Goal: Task Accomplishment & Management: Use online tool/utility

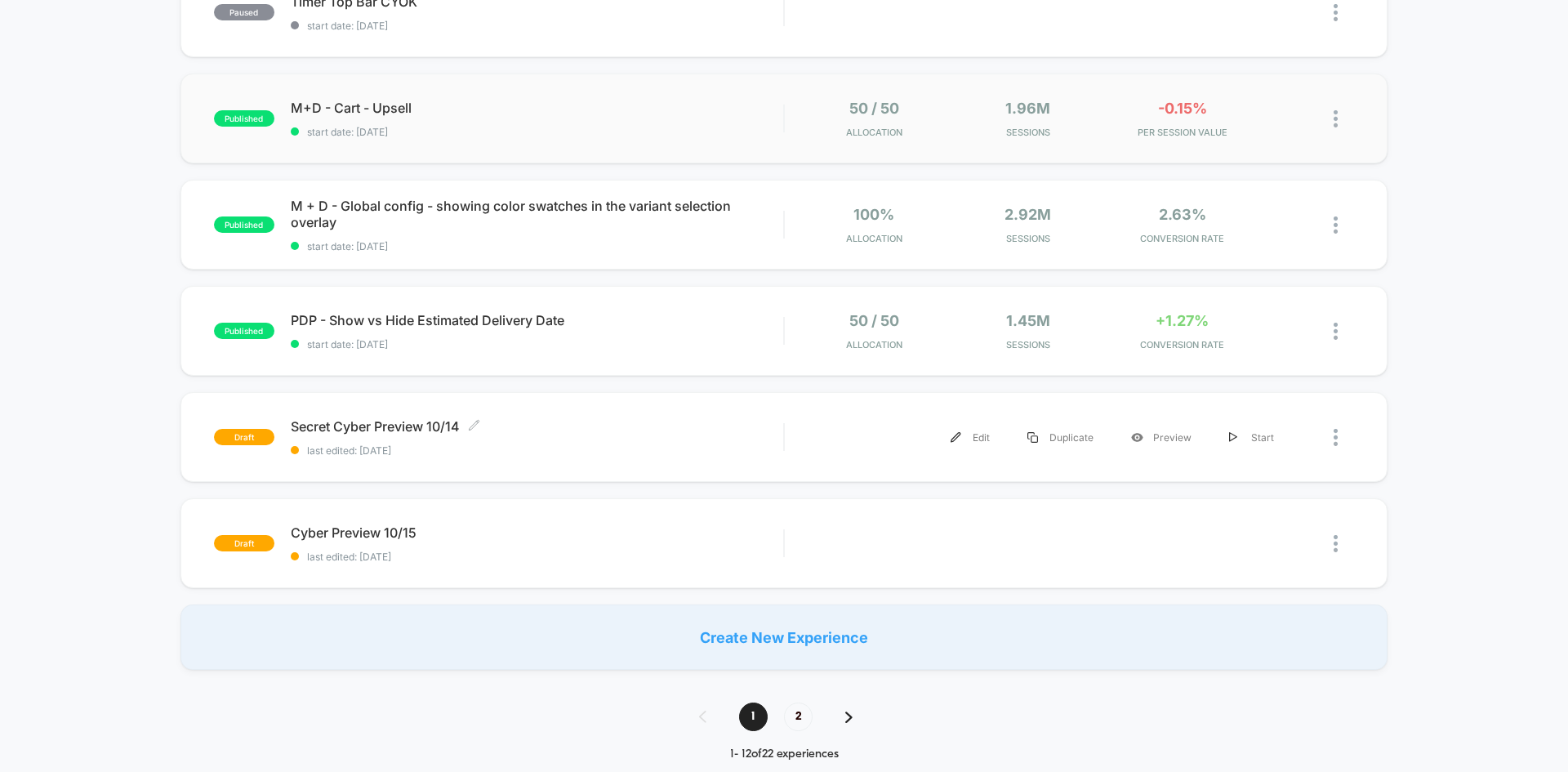
scroll to position [974, 0]
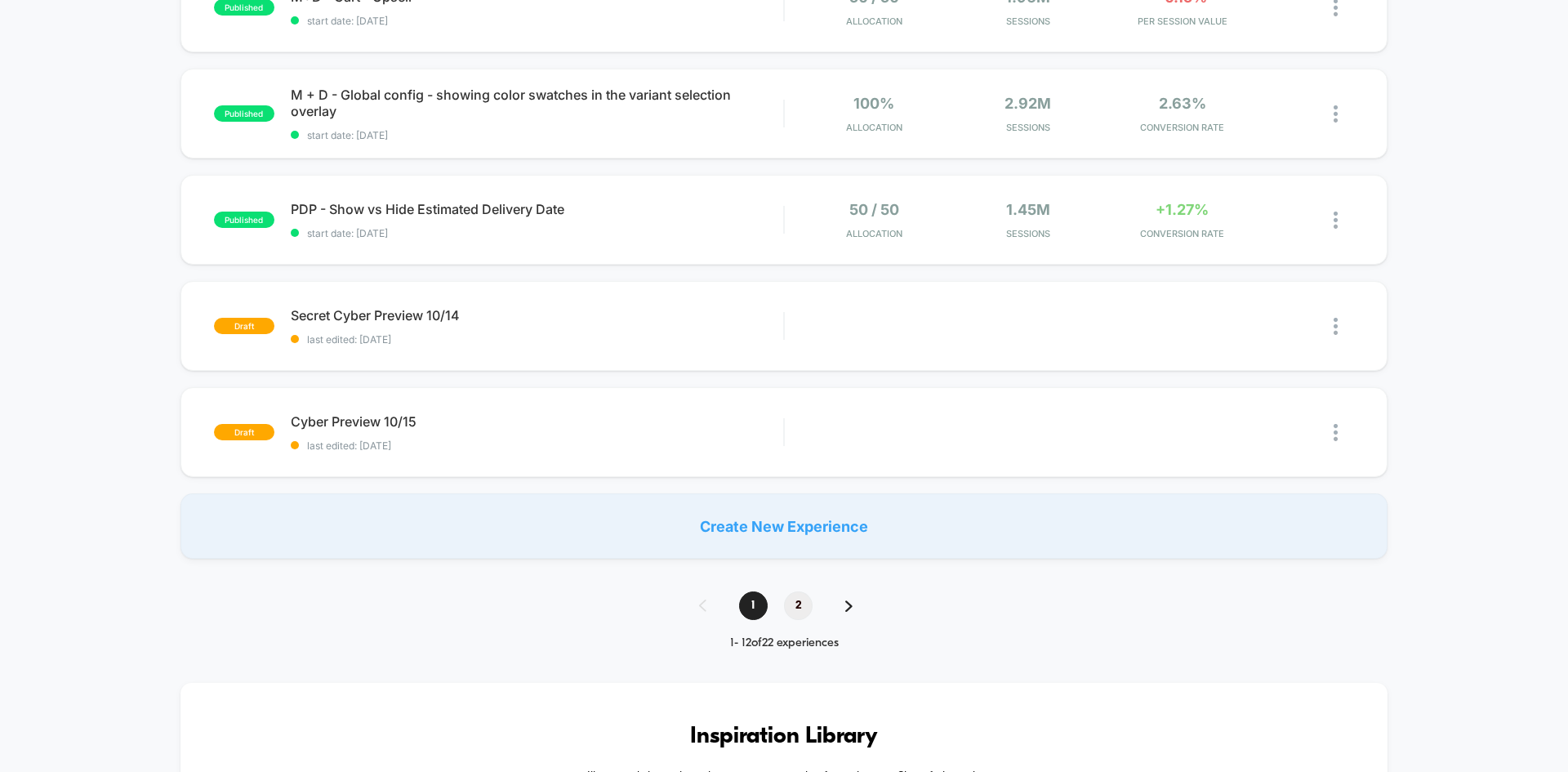
click at [798, 618] on span "2" at bounding box center [799, 605] width 28 height 28
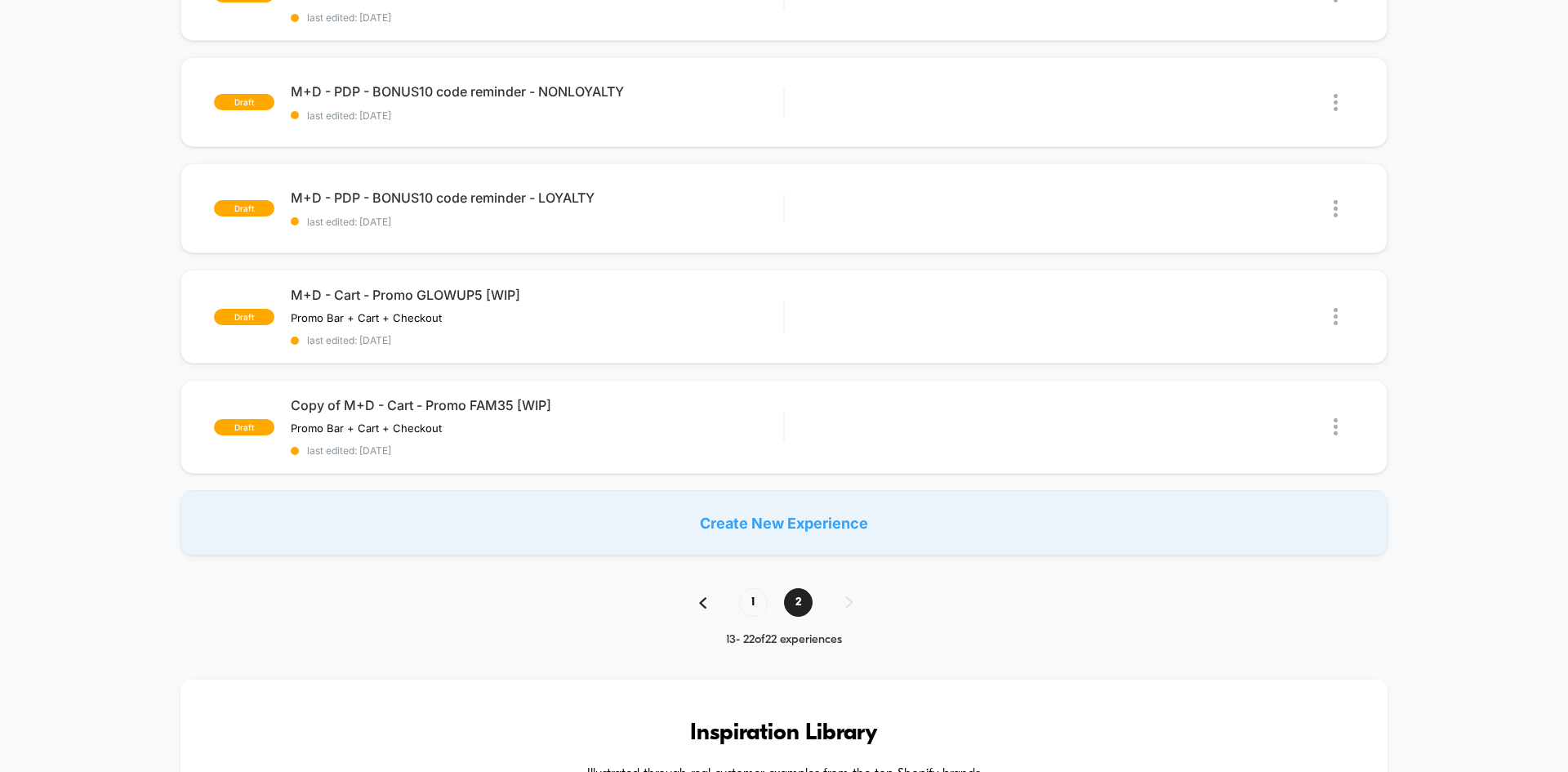
scroll to position [781, 0]
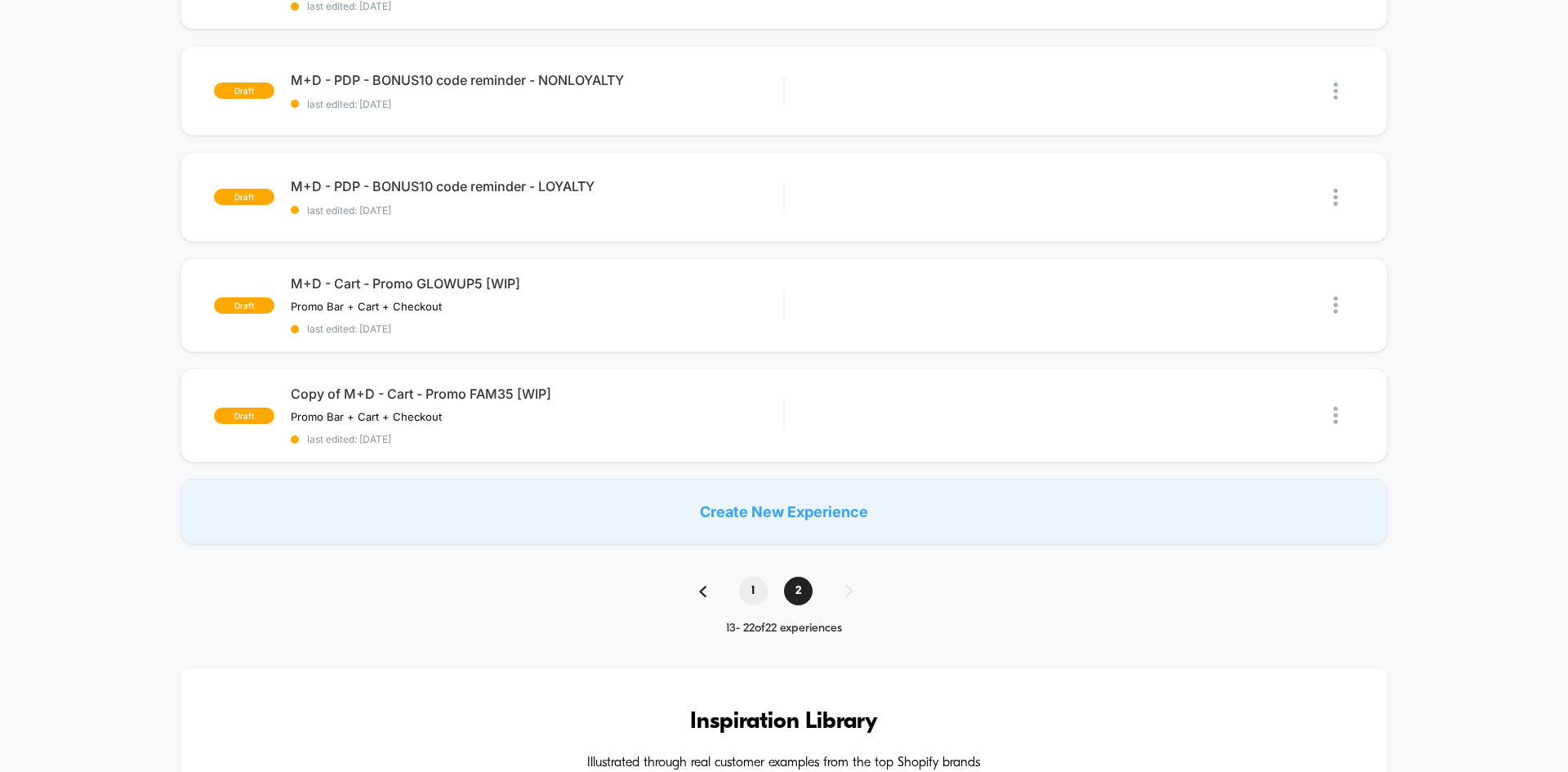
click at [753, 596] on span "1" at bounding box center [753, 591] width 28 height 28
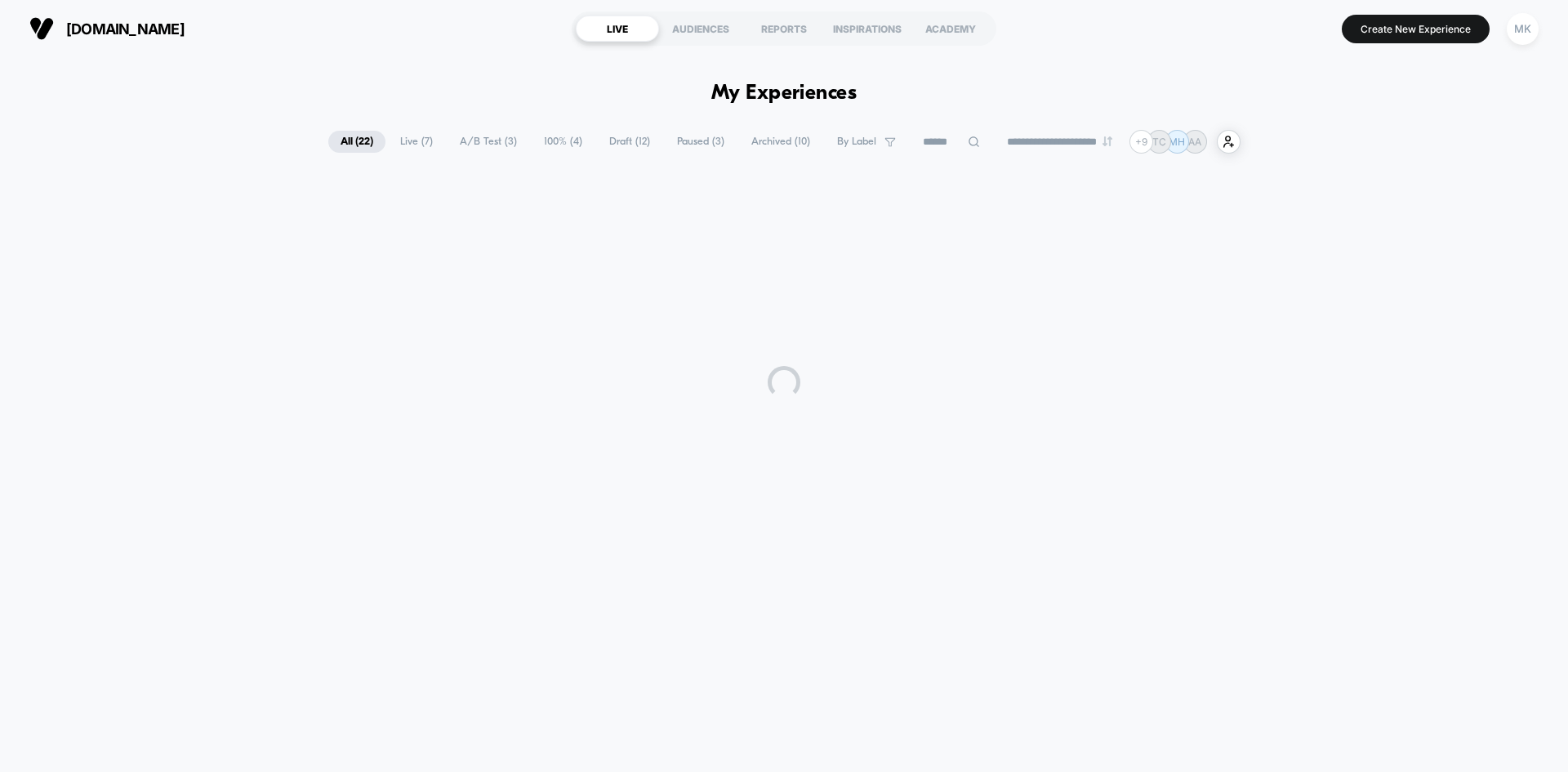
scroll to position [0, 0]
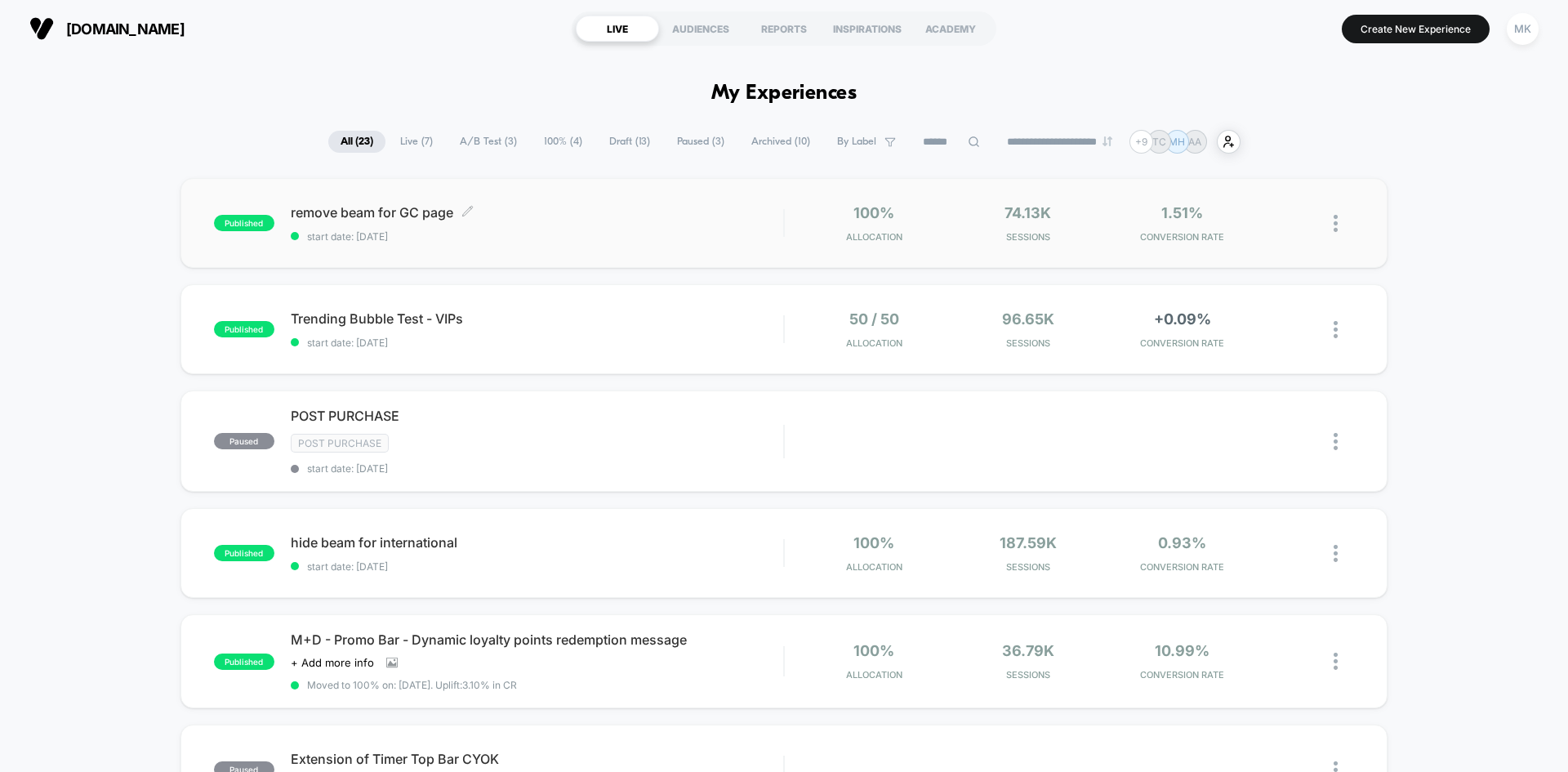
click at [619, 218] on span "remove beam for GC page Click to edit experience details" at bounding box center [536, 211] width 492 height 16
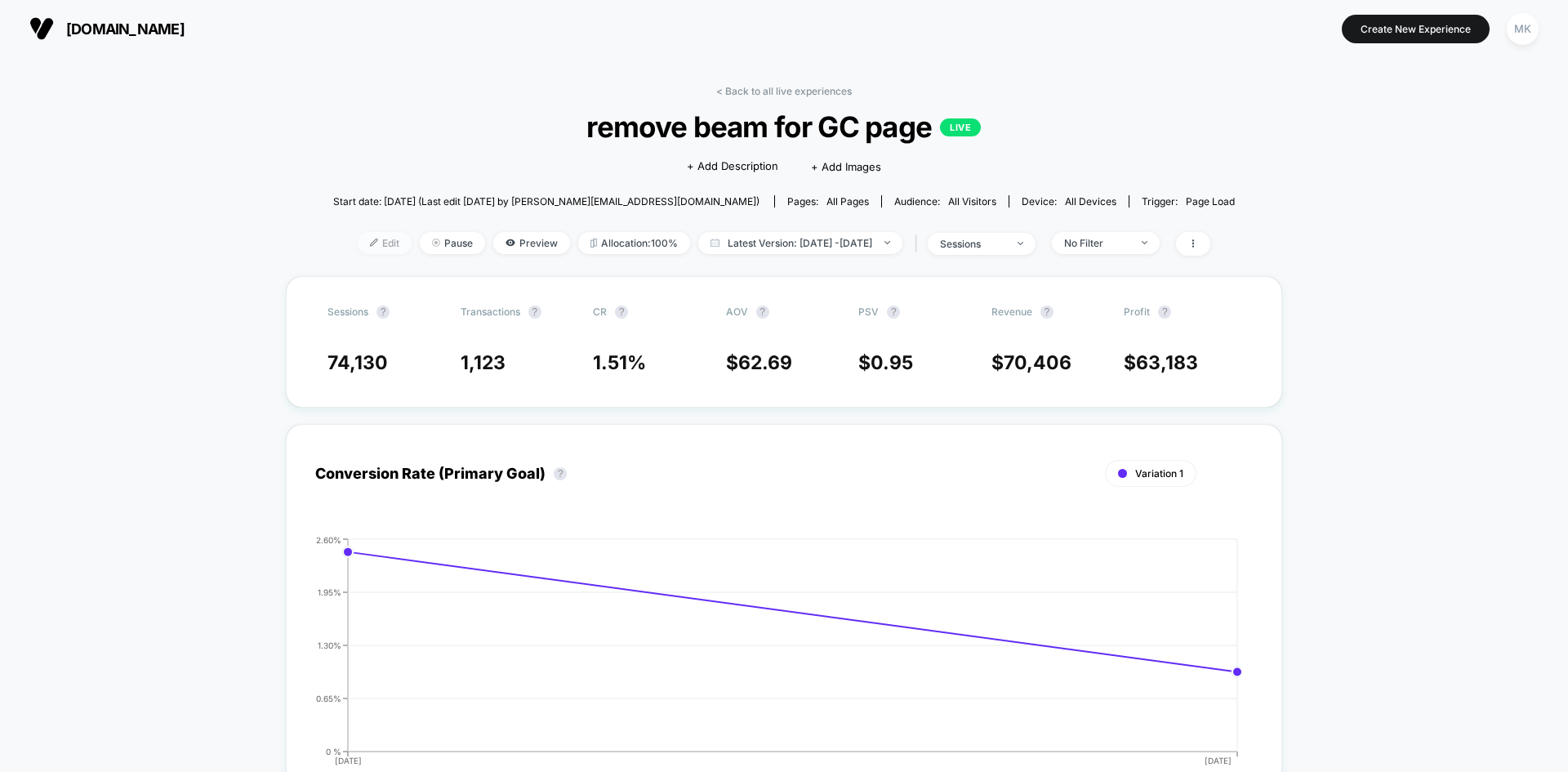
click at [372, 241] on span "Edit" at bounding box center [384, 242] width 54 height 22
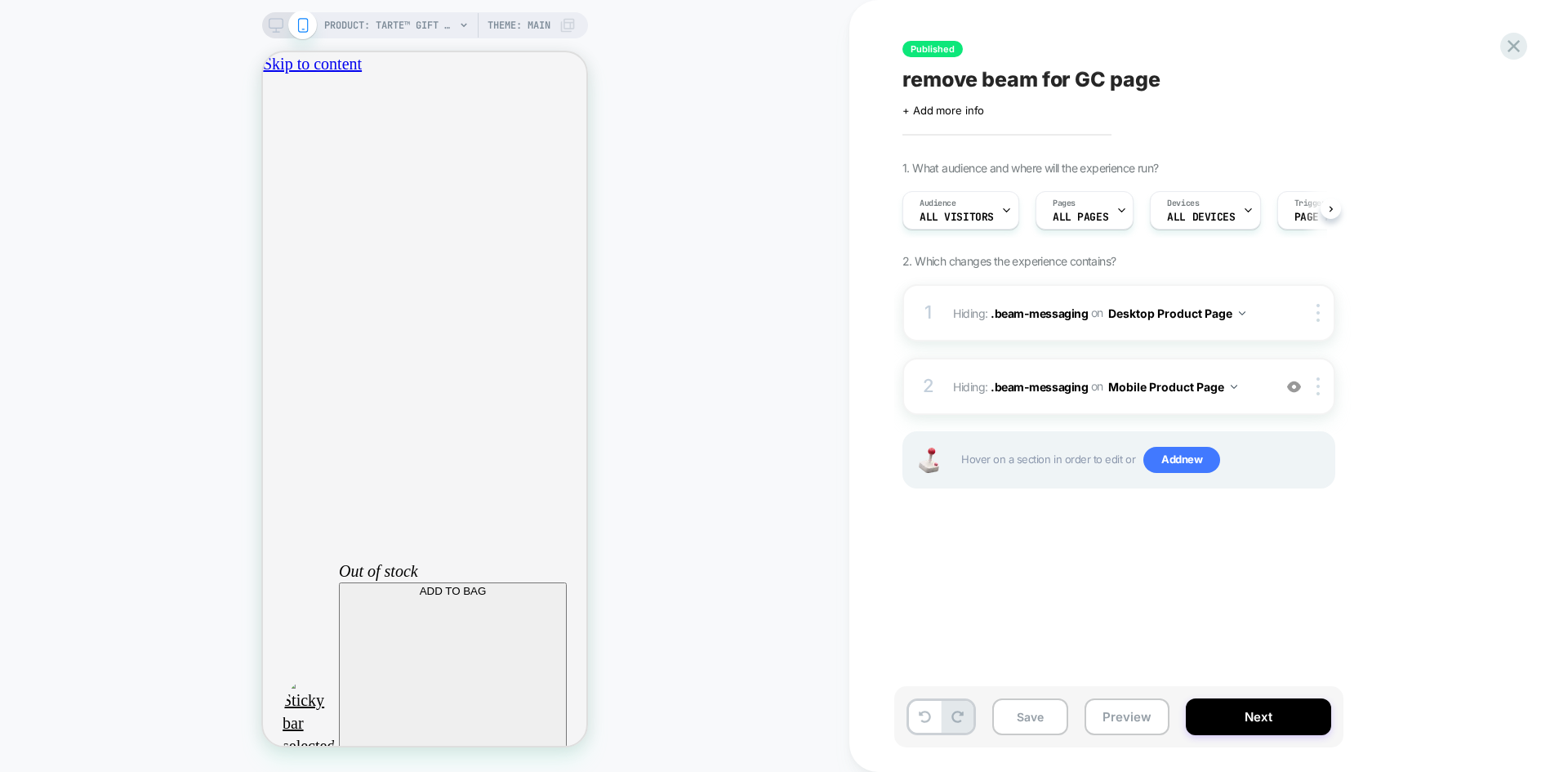
scroll to position [0, 1]
click at [1104, 220] on div "Pages ALL PAGES" at bounding box center [1079, 209] width 88 height 37
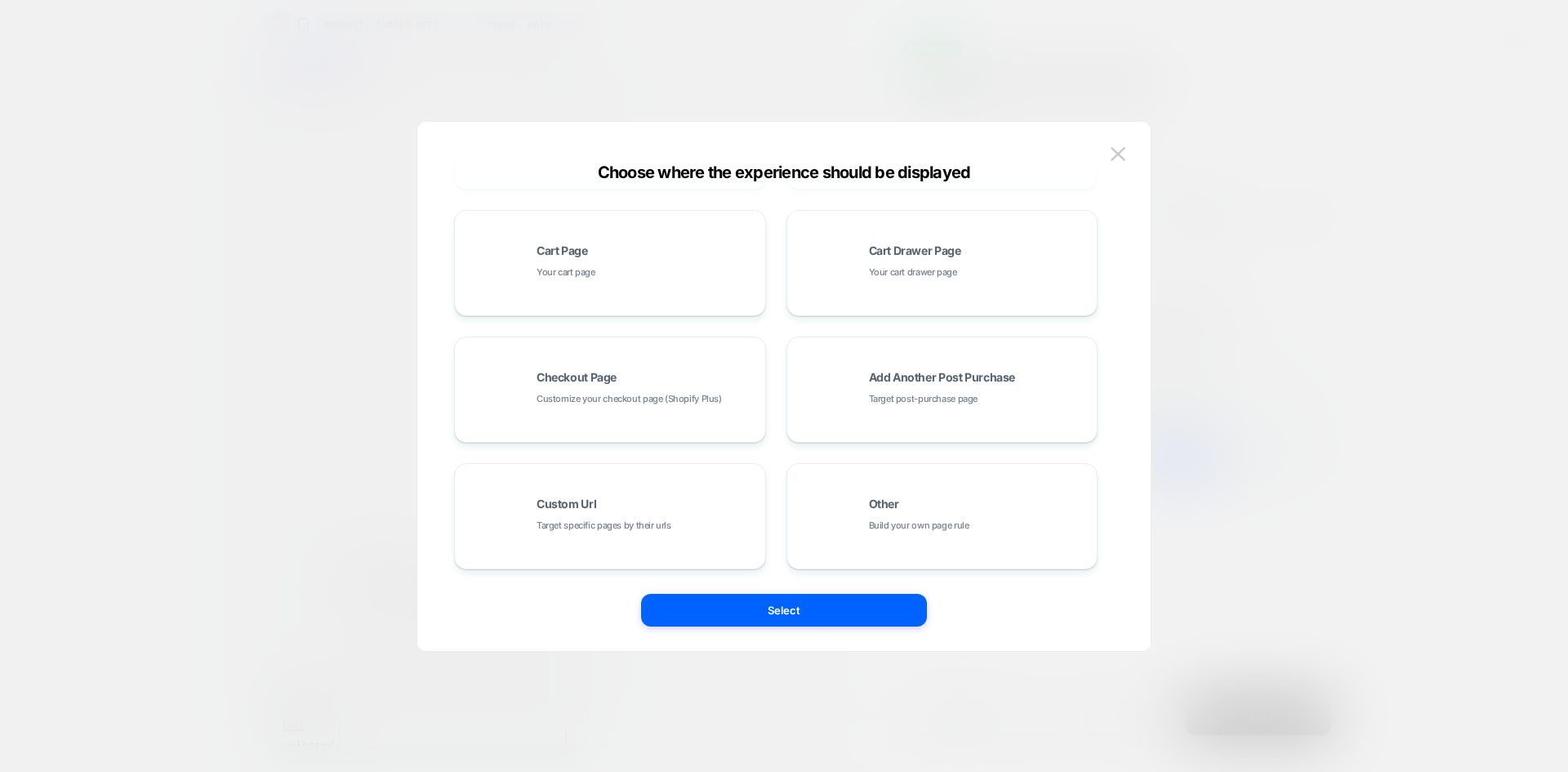
scroll to position [0, 287]
click at [864, 502] on div "Other Build your own page rule" at bounding box center [942, 517] width 294 height 90
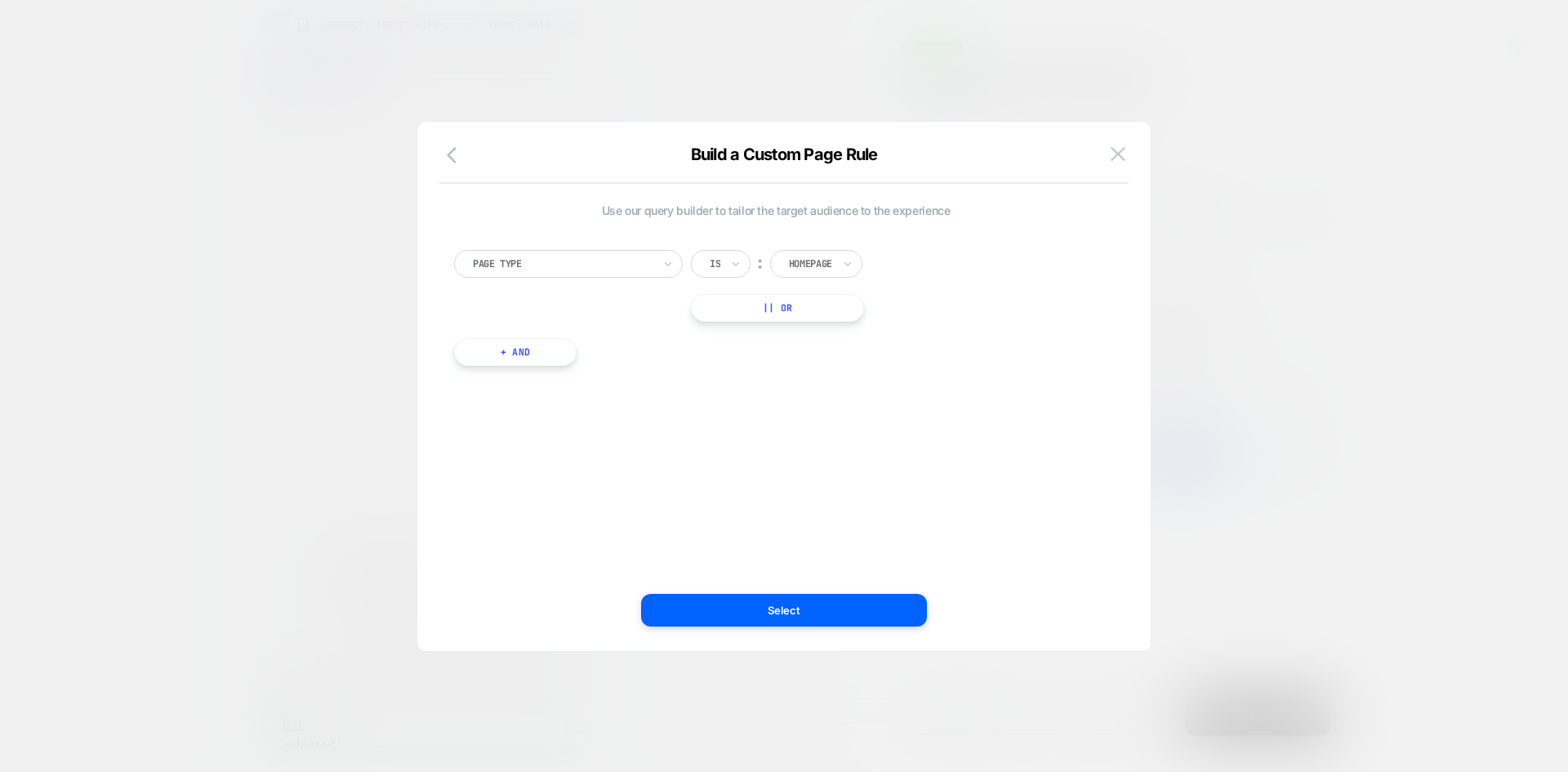
scroll to position [0, 0]
click at [1130, 152] on div "Build a Custom Page Rule" at bounding box center [784, 164] width 734 height 39
click at [1110, 153] on img at bounding box center [1118, 153] width 15 height 14
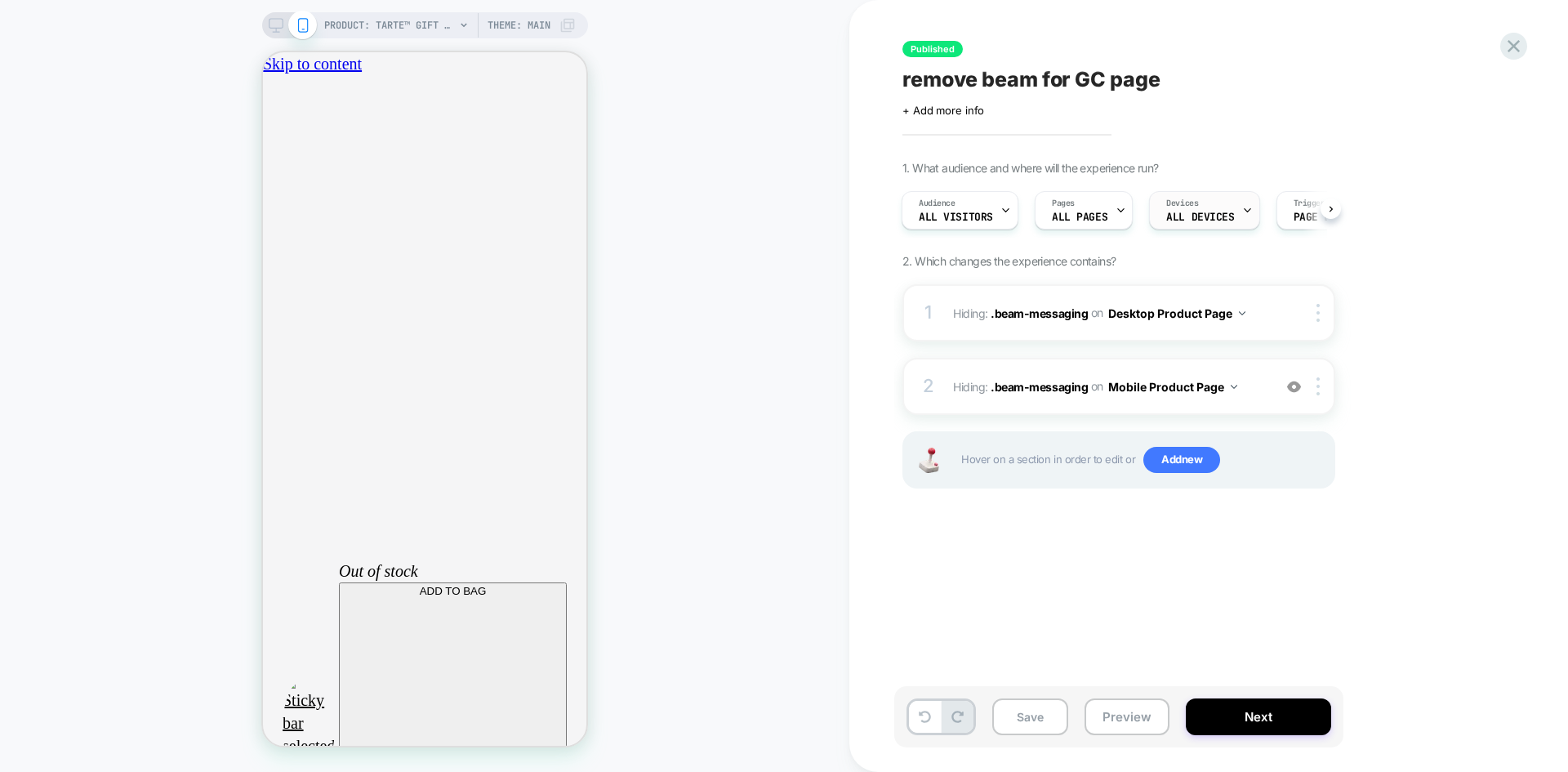
click at [1173, 213] on span "ALL DEVICES" at bounding box center [1200, 217] width 68 height 11
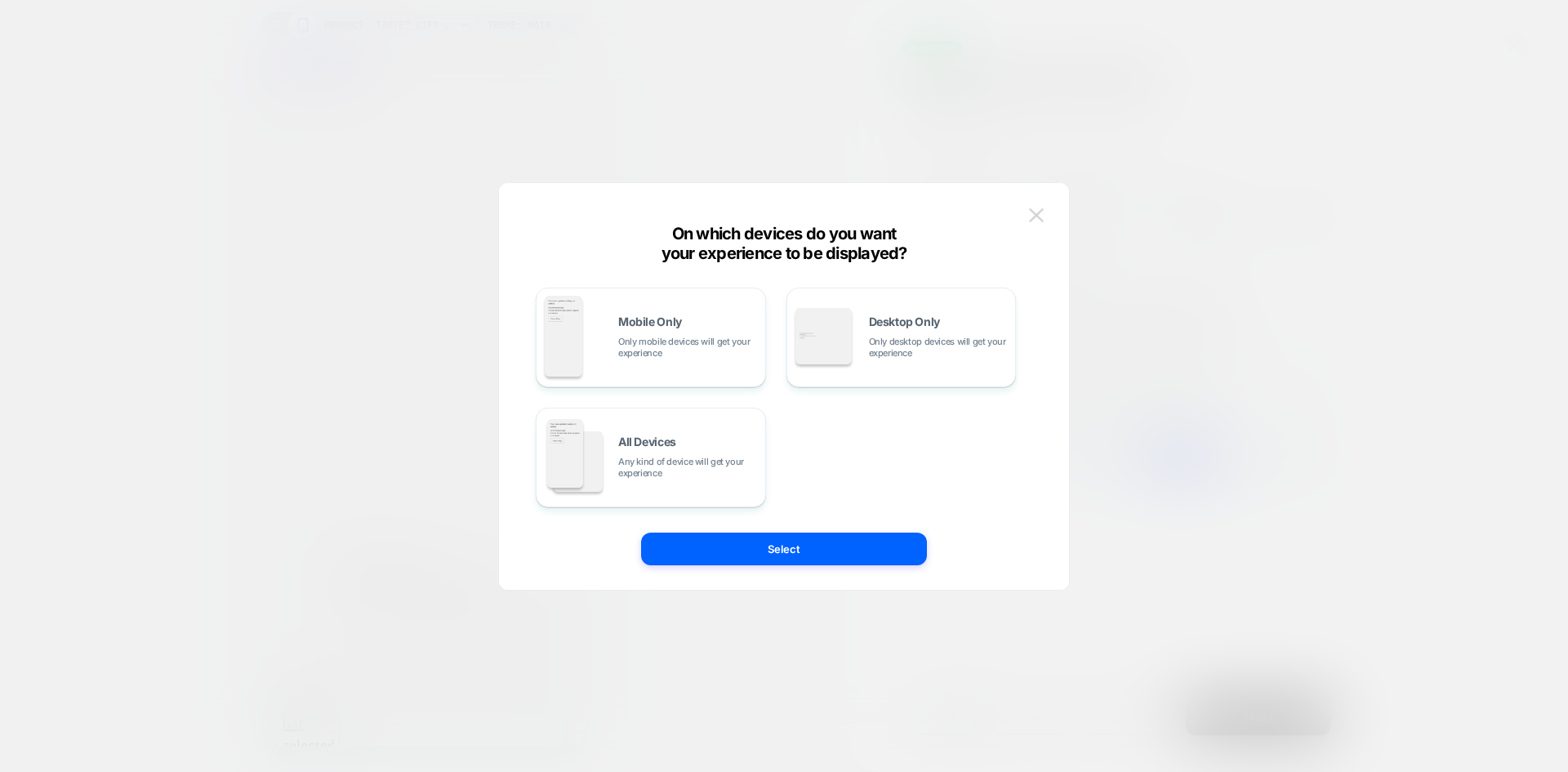
scroll to position [0, 287]
click at [1032, 206] on button at bounding box center [1036, 215] width 24 height 24
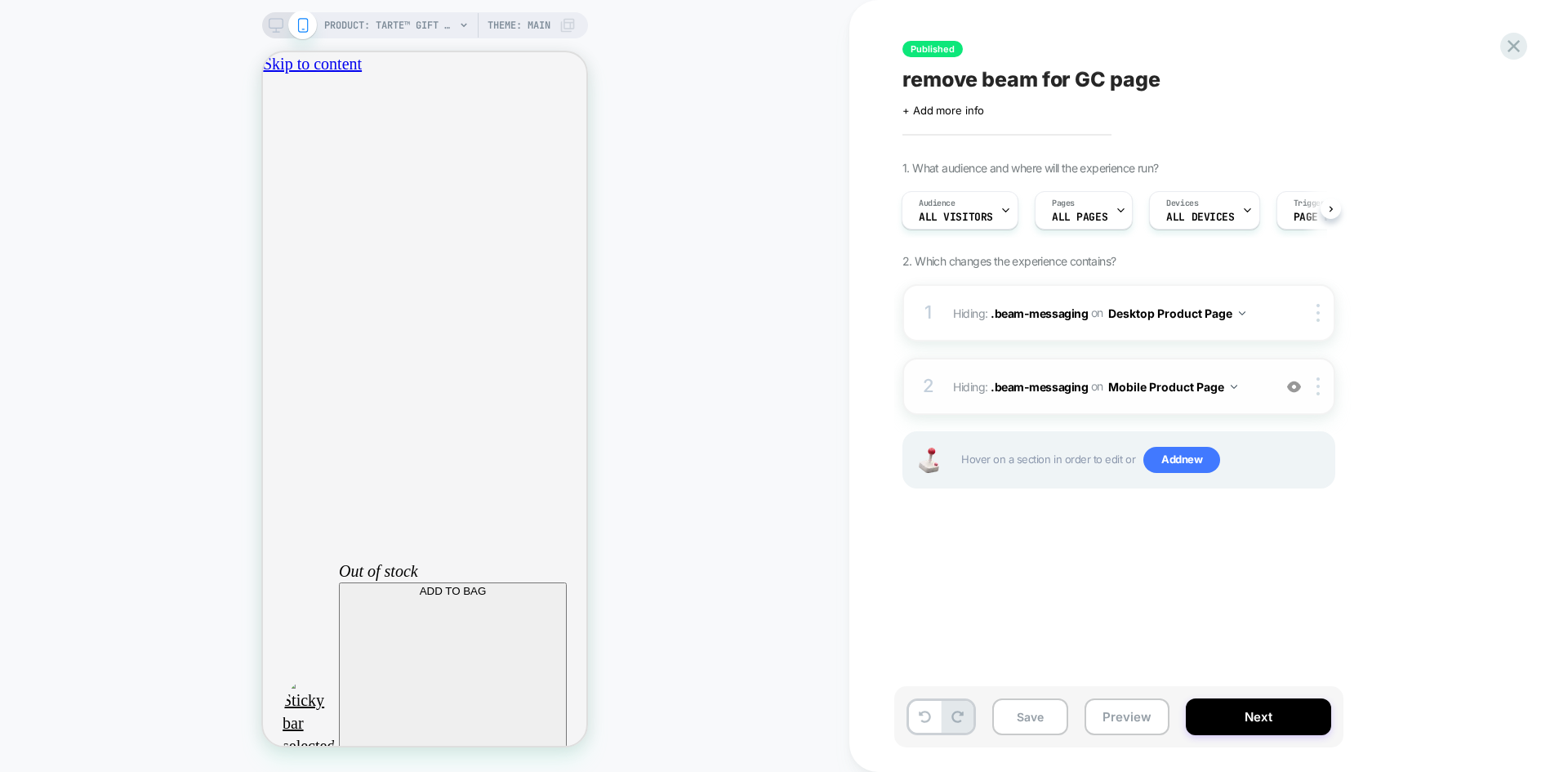
click at [1271, 378] on div "2 Hiding : .beam-messaging .beam-messaging on Mobile Product Page Add Before Ad…" at bounding box center [1119, 386] width 433 height 57
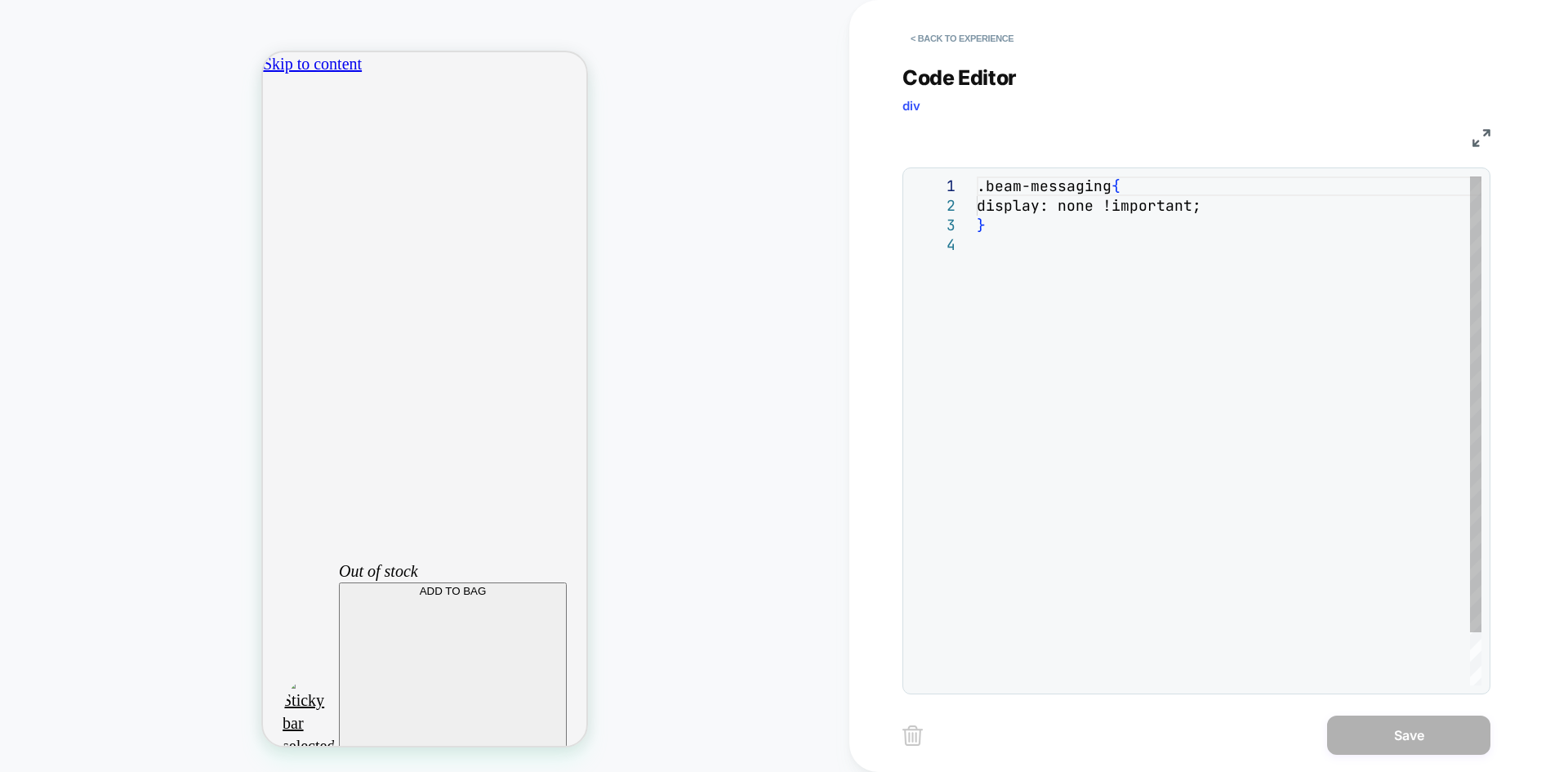
scroll to position [0, 0]
click at [991, 44] on button "< Back to experience" at bounding box center [962, 39] width 119 height 26
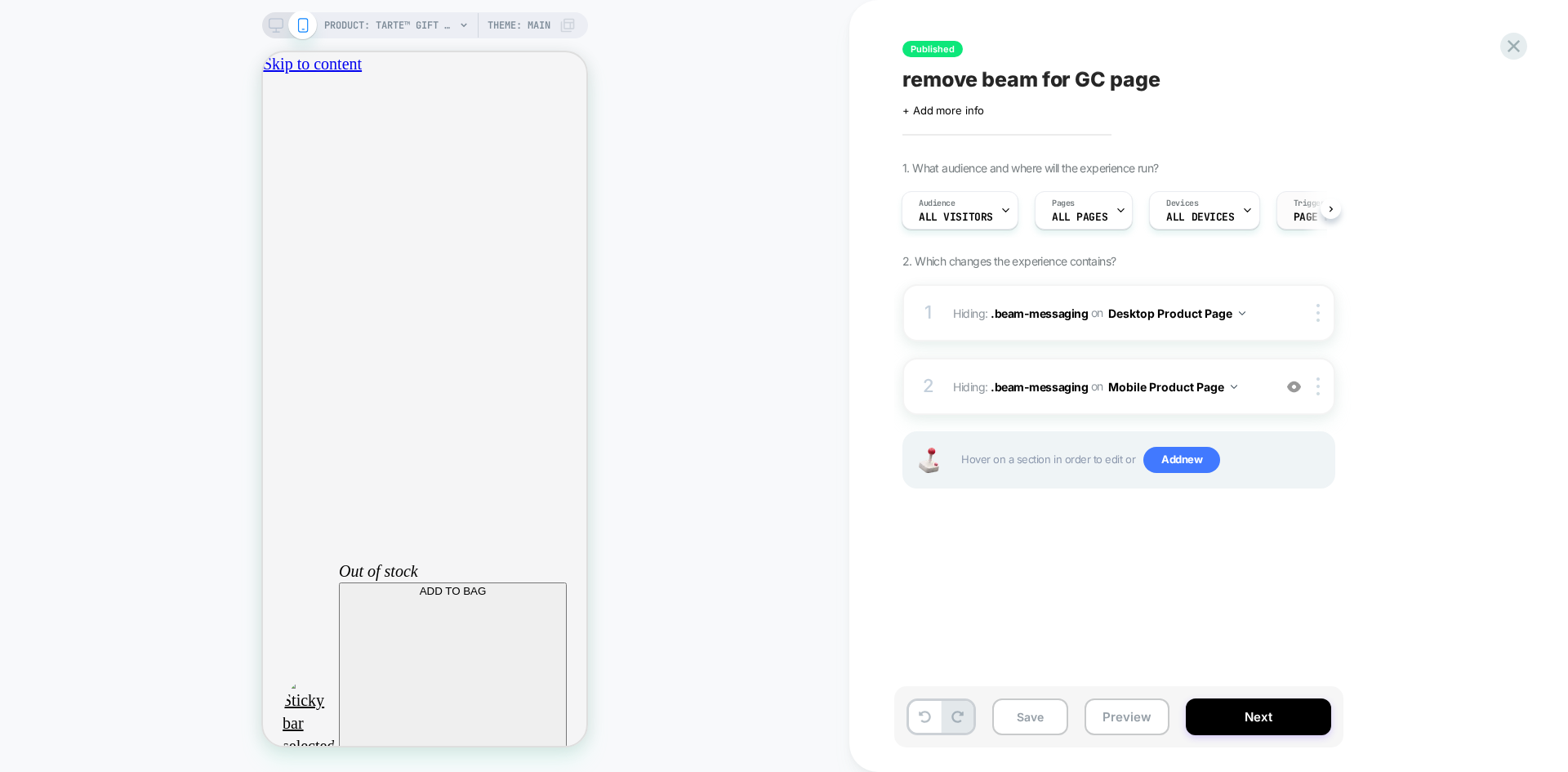
scroll to position [0, 287]
click at [1293, 210] on div "Trigger Page Load" at bounding box center [1322, 209] width 88 height 37
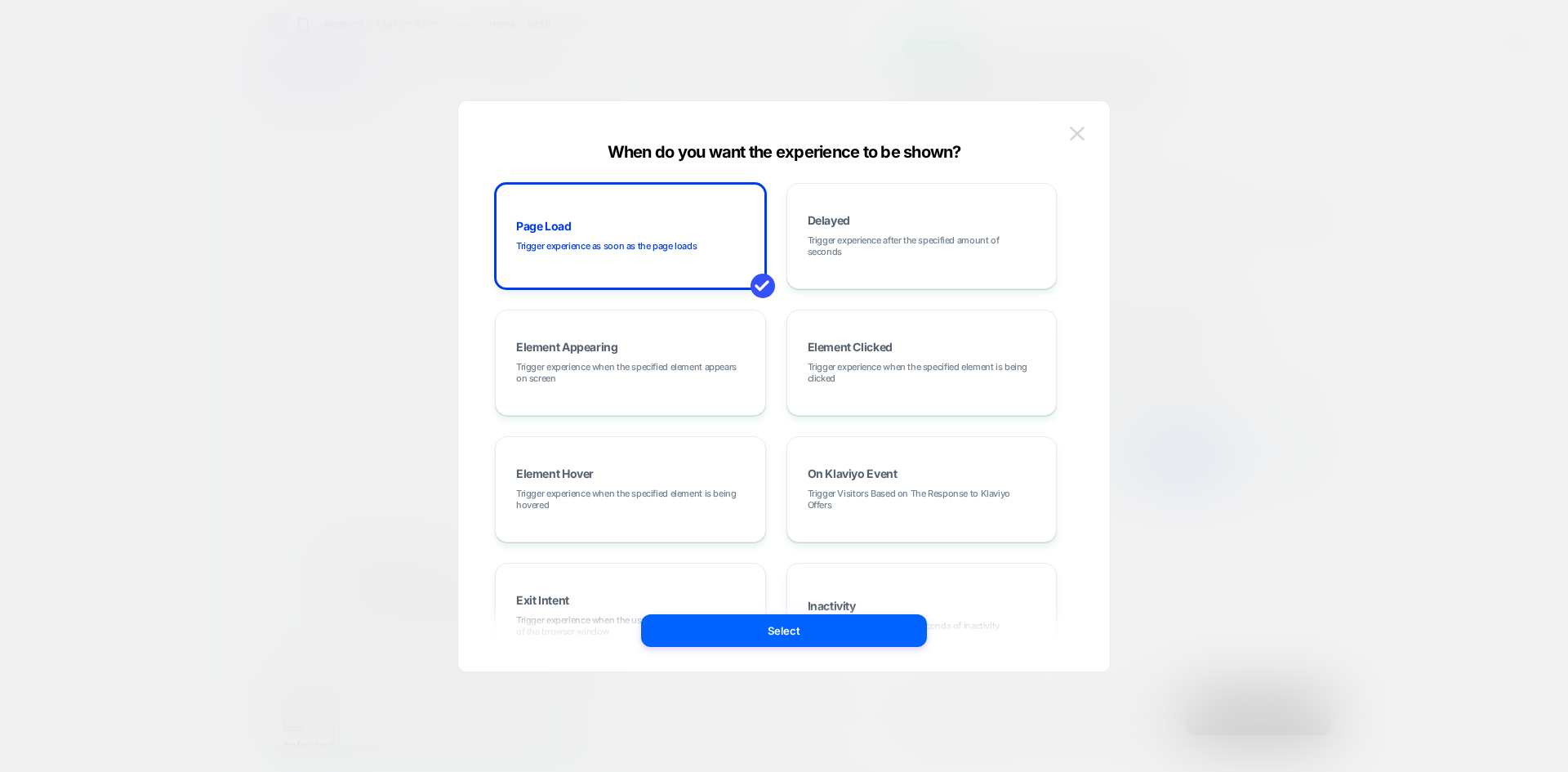
click at [1086, 133] on button at bounding box center [1078, 134] width 24 height 24
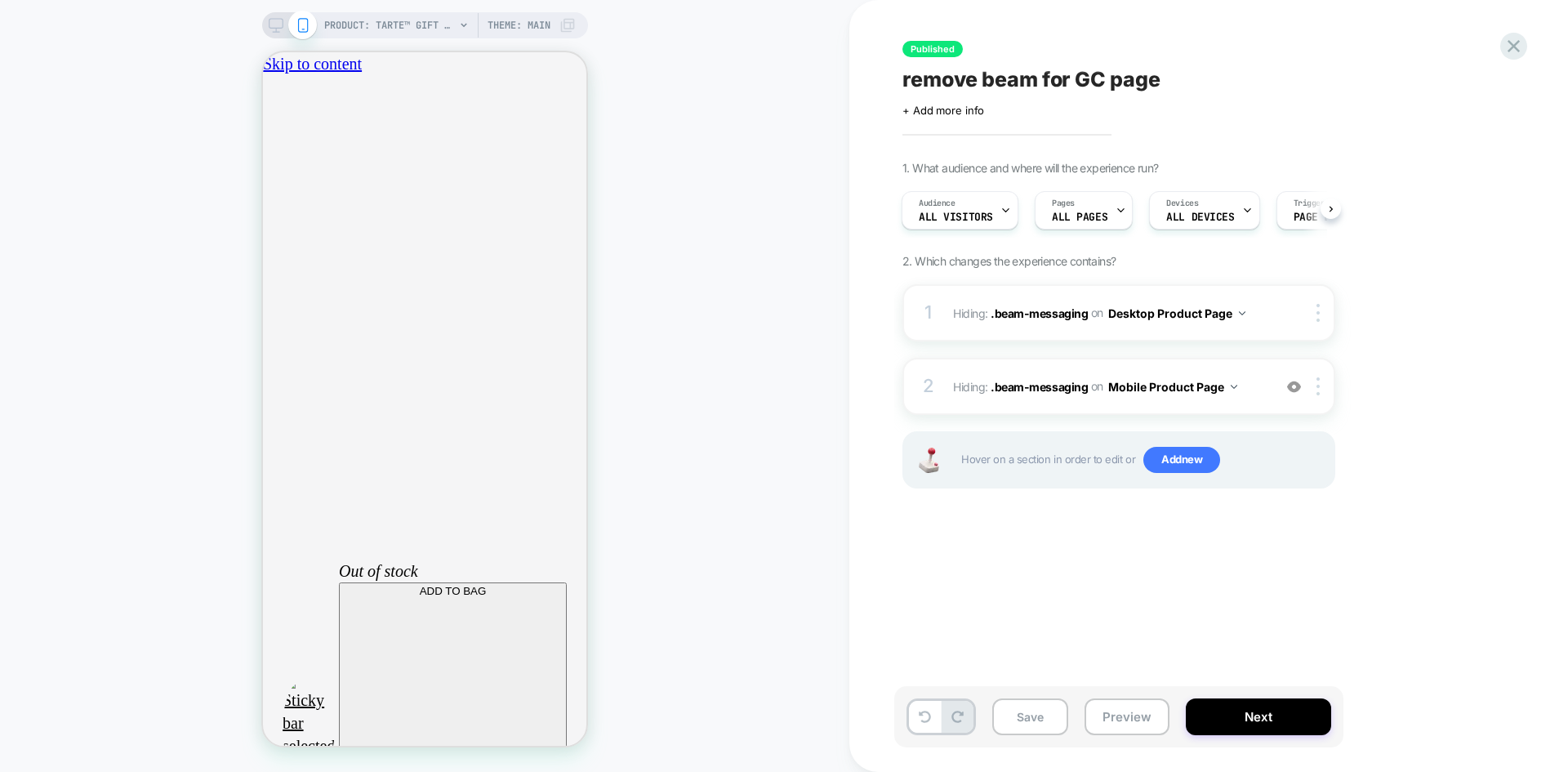
scroll to position [0, 0]
click at [204, 633] on div "PRODUCT: tarte™ gift card PRODUCT: tarte™ gift card Theme: MAIN" at bounding box center [425, 385] width 849 height 739
click at [194, 222] on div "PRODUCT: tarte™ gift card PRODUCT: tarte™ gift card Theme: MAIN" at bounding box center [425, 385] width 849 height 739
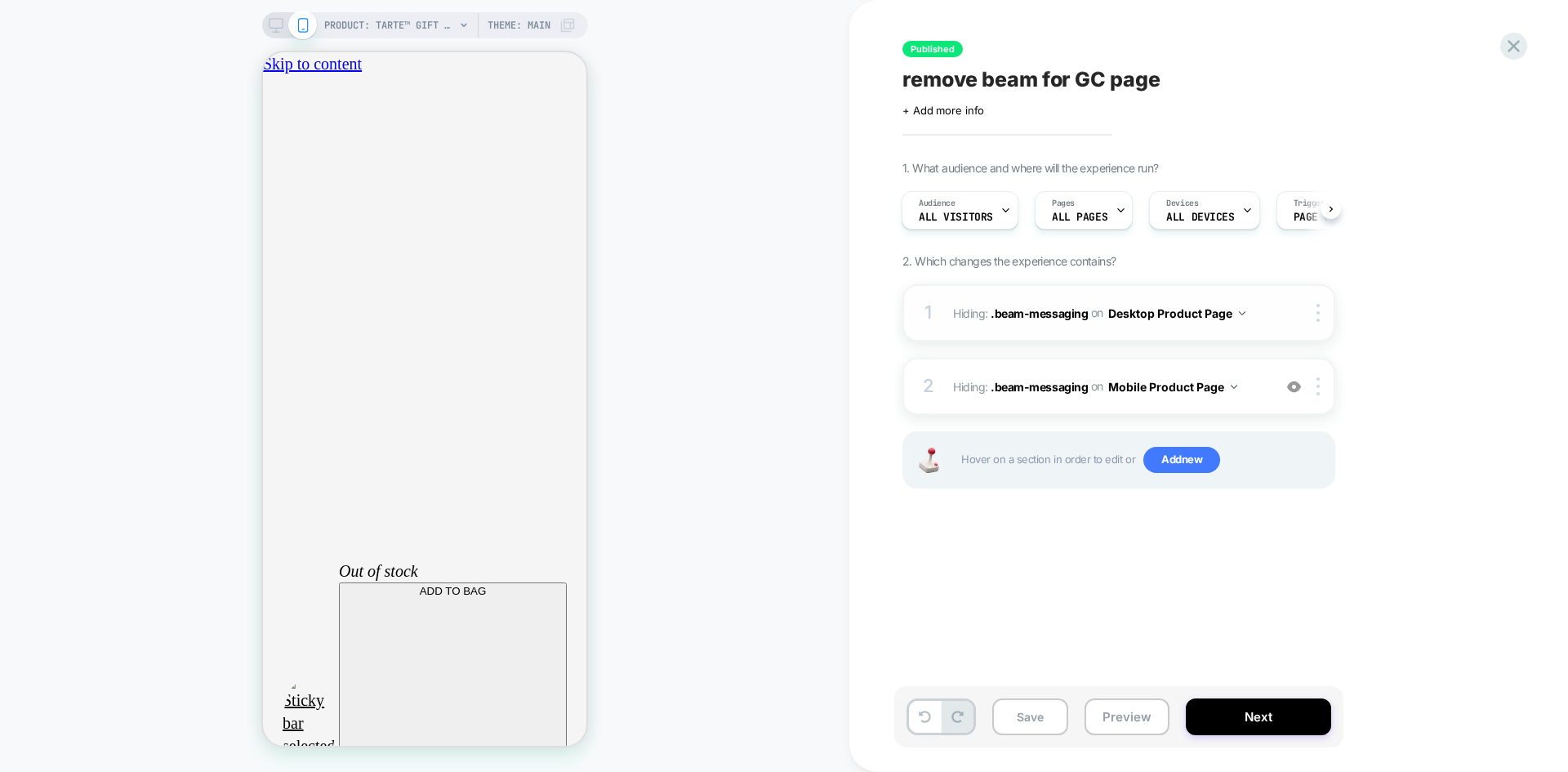
click at [1283, 317] on div at bounding box center [1307, 312] width 54 height 18
click at [1105, 217] on div "Pages ALL PAGES" at bounding box center [1079, 209] width 88 height 37
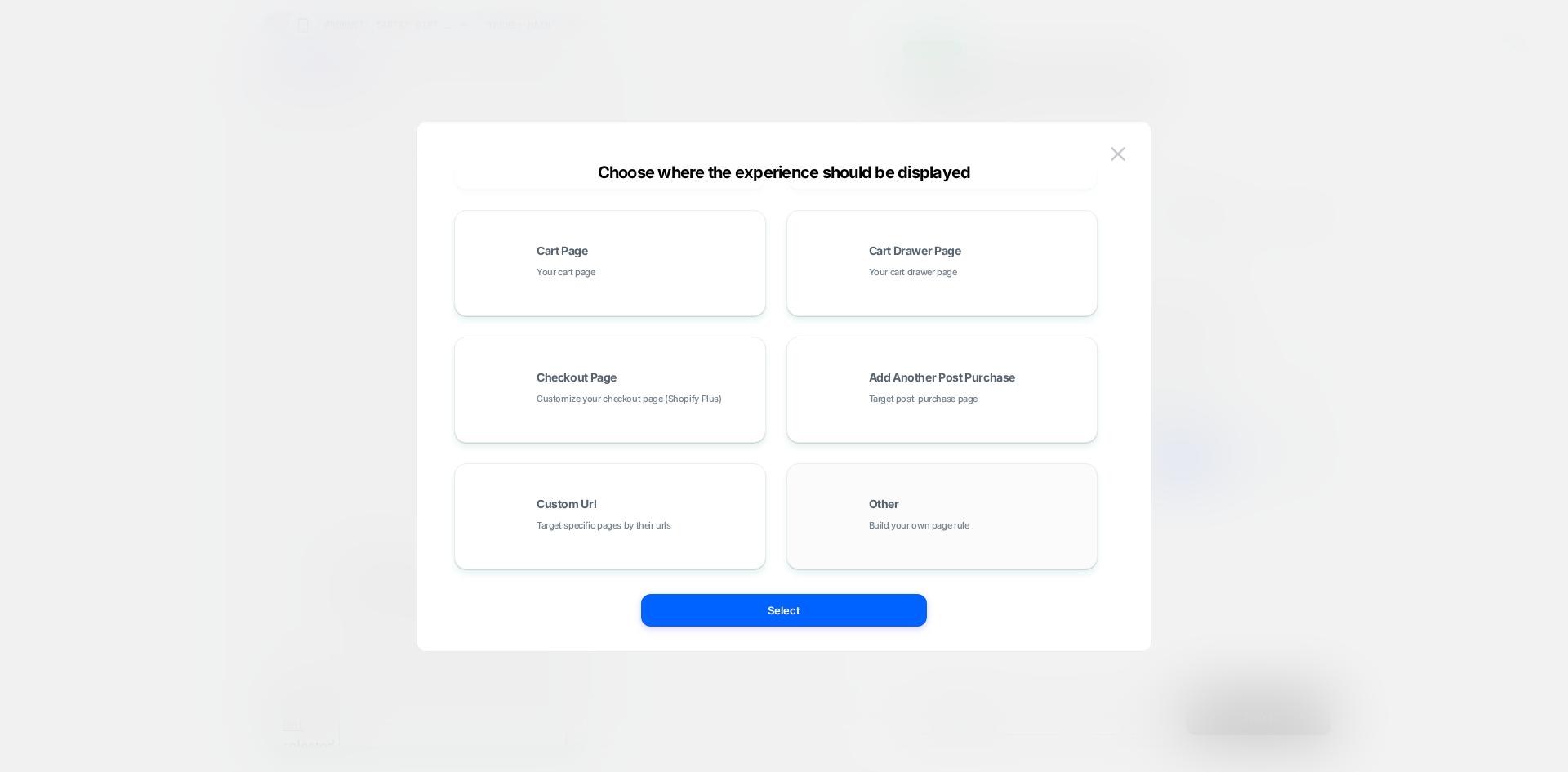
click at [844, 508] on div "Other Build your own page rule" at bounding box center [942, 517] width 294 height 90
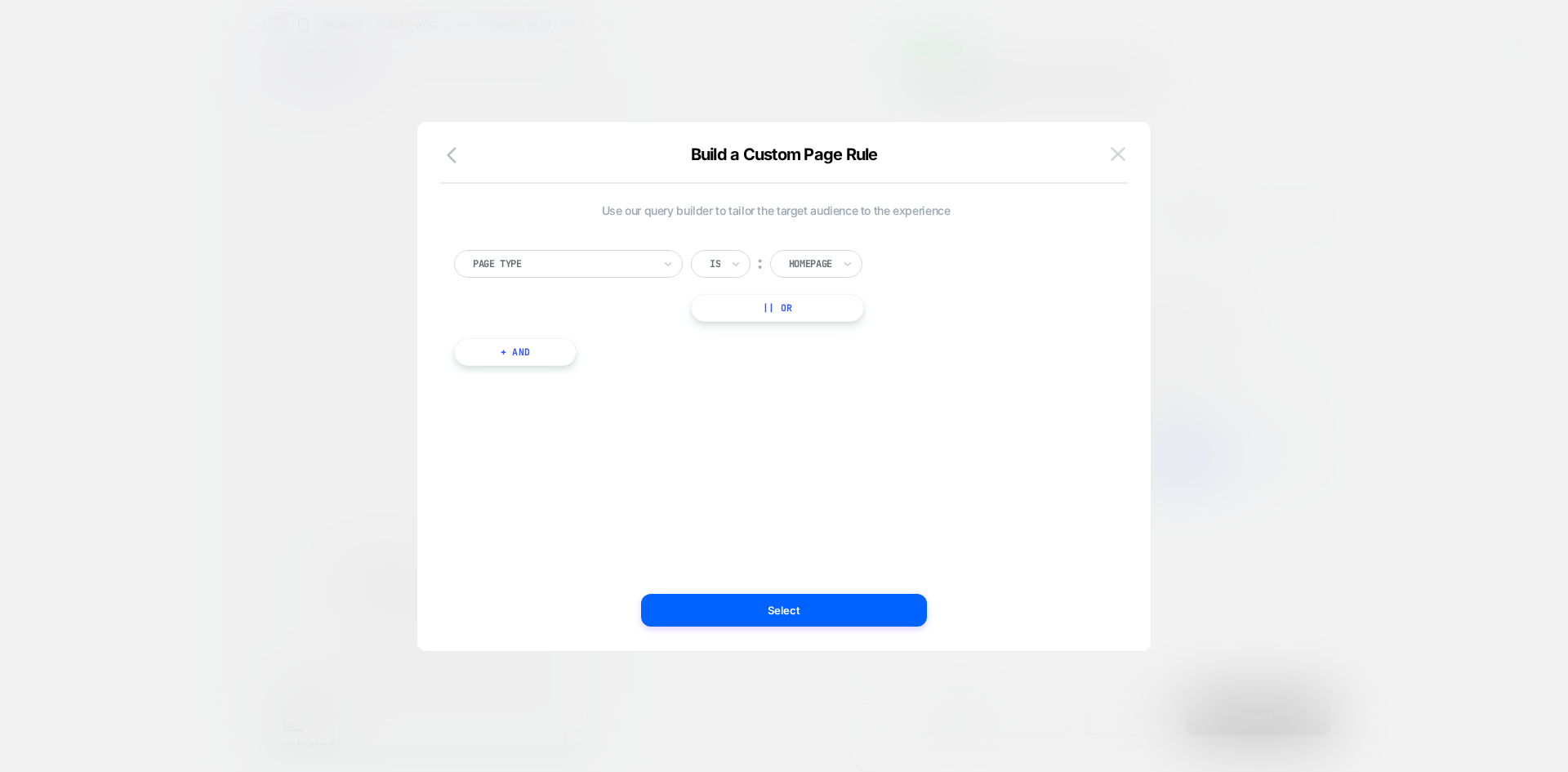
click at [1112, 149] on img at bounding box center [1118, 153] width 15 height 14
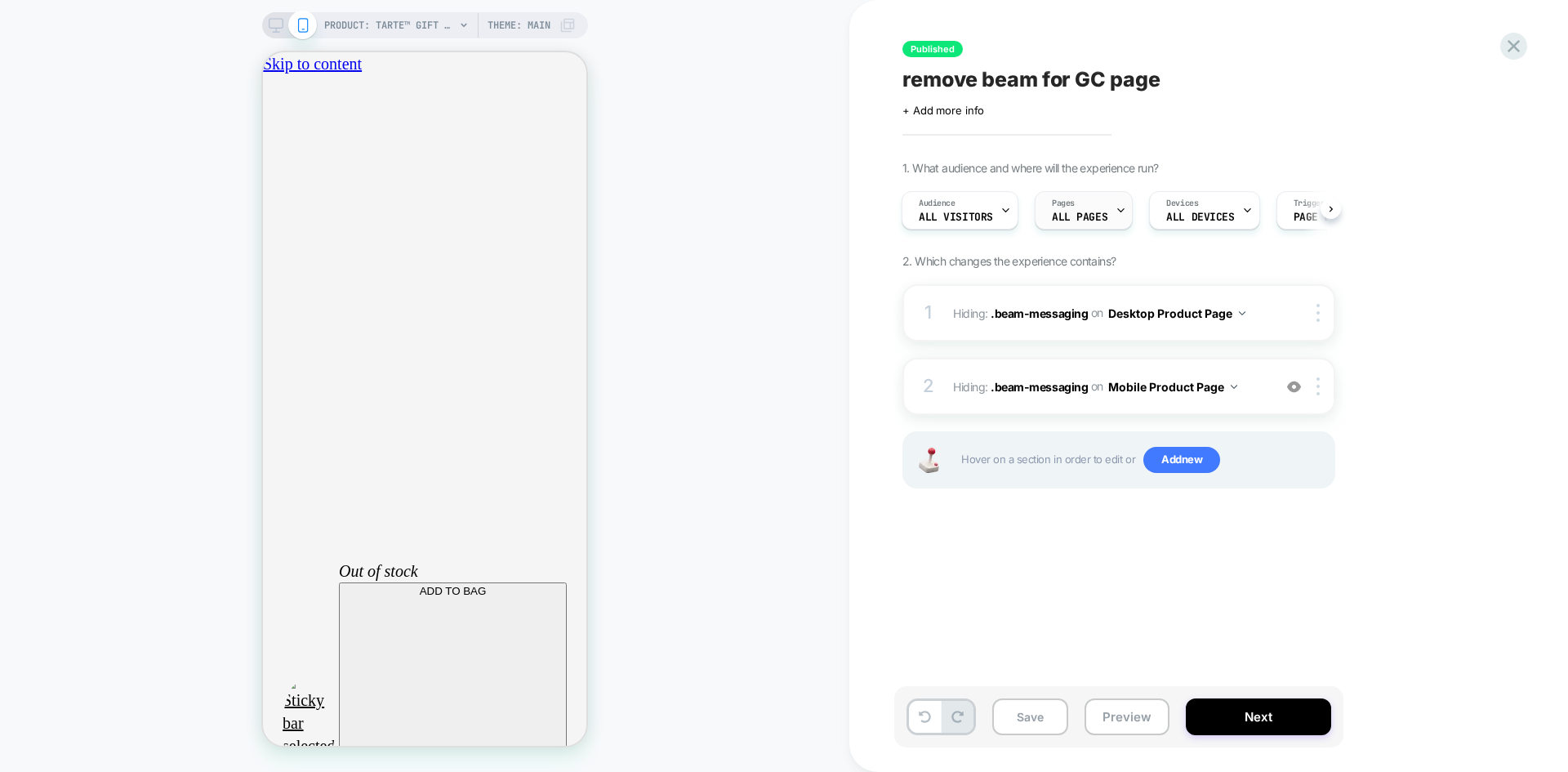
scroll to position [0, 287]
click at [1068, 208] on span "Pages" at bounding box center [1063, 203] width 23 height 11
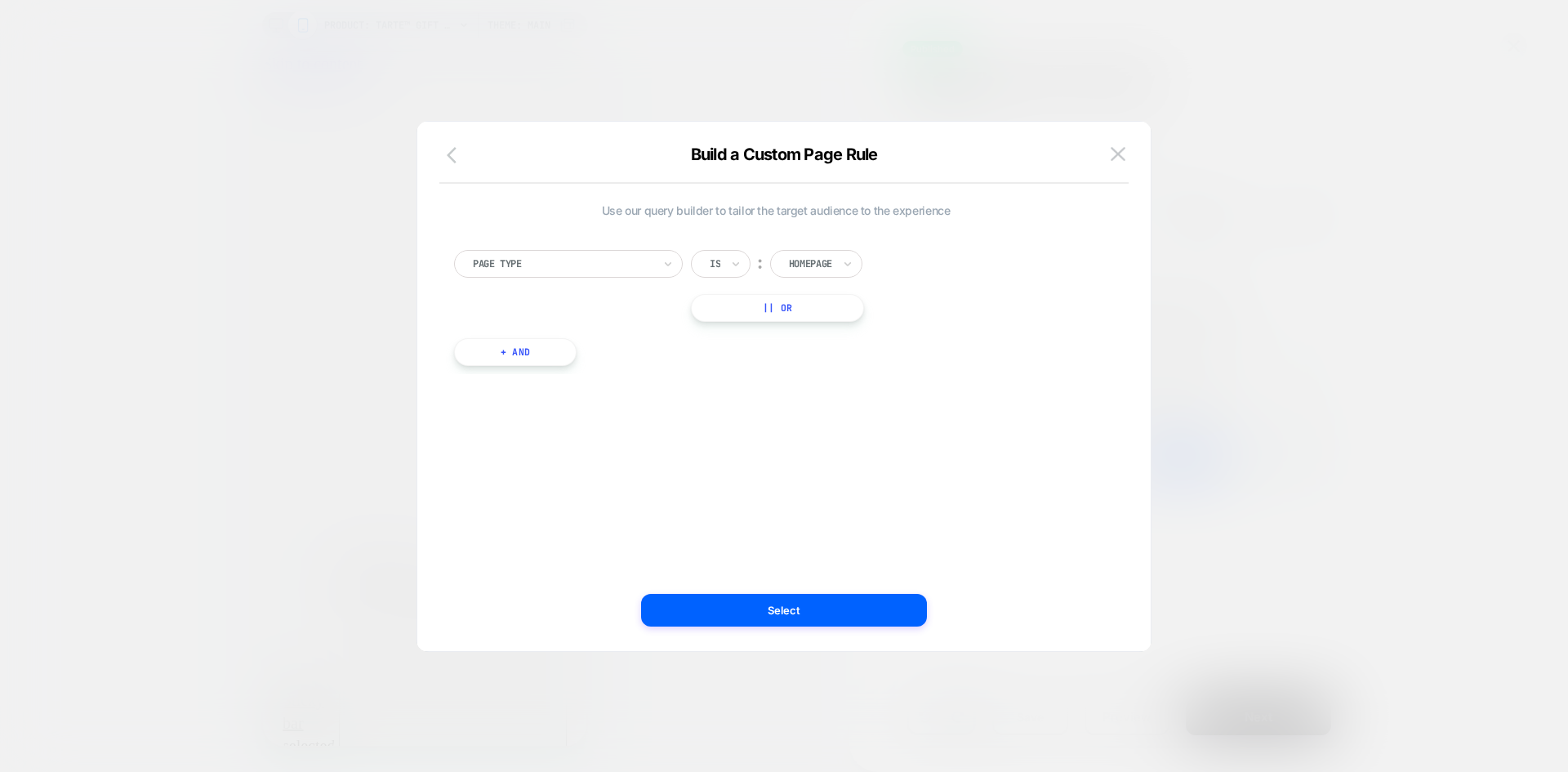
click at [453, 157] on icon "button" at bounding box center [457, 155] width 20 height 20
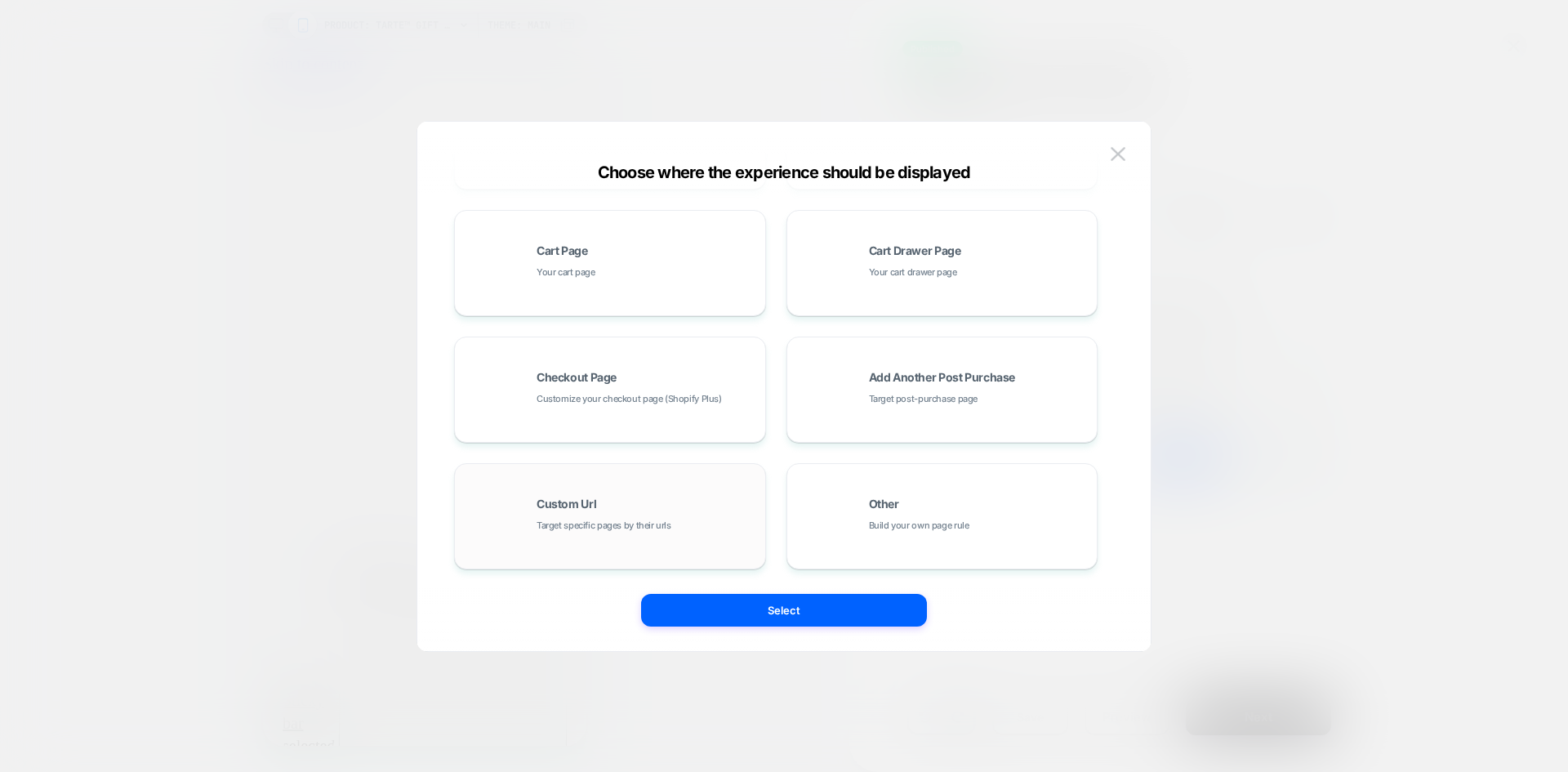
scroll to position [0, 0]
click at [595, 520] on span "Target specific pages by their urls" at bounding box center [603, 525] width 134 height 16
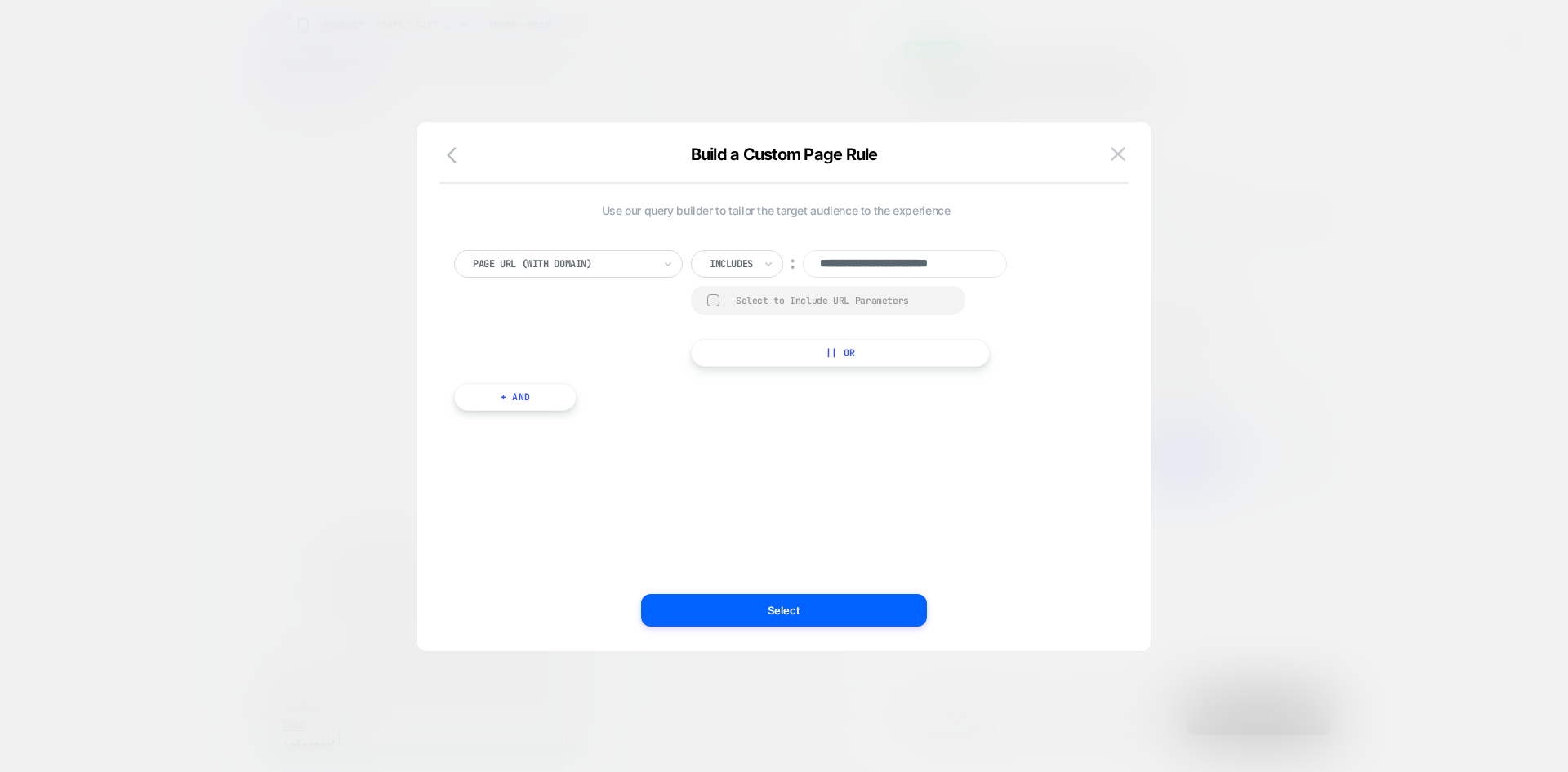
scroll to position [0, 8]
drag, startPoint x: 861, startPoint y: 261, endPoint x: 1015, endPoint y: 240, distance: 155.4
click at [1015, 240] on div "**********" at bounding box center [776, 322] width 660 height 193
click at [919, 254] on input "**********" at bounding box center [905, 264] width 204 height 28
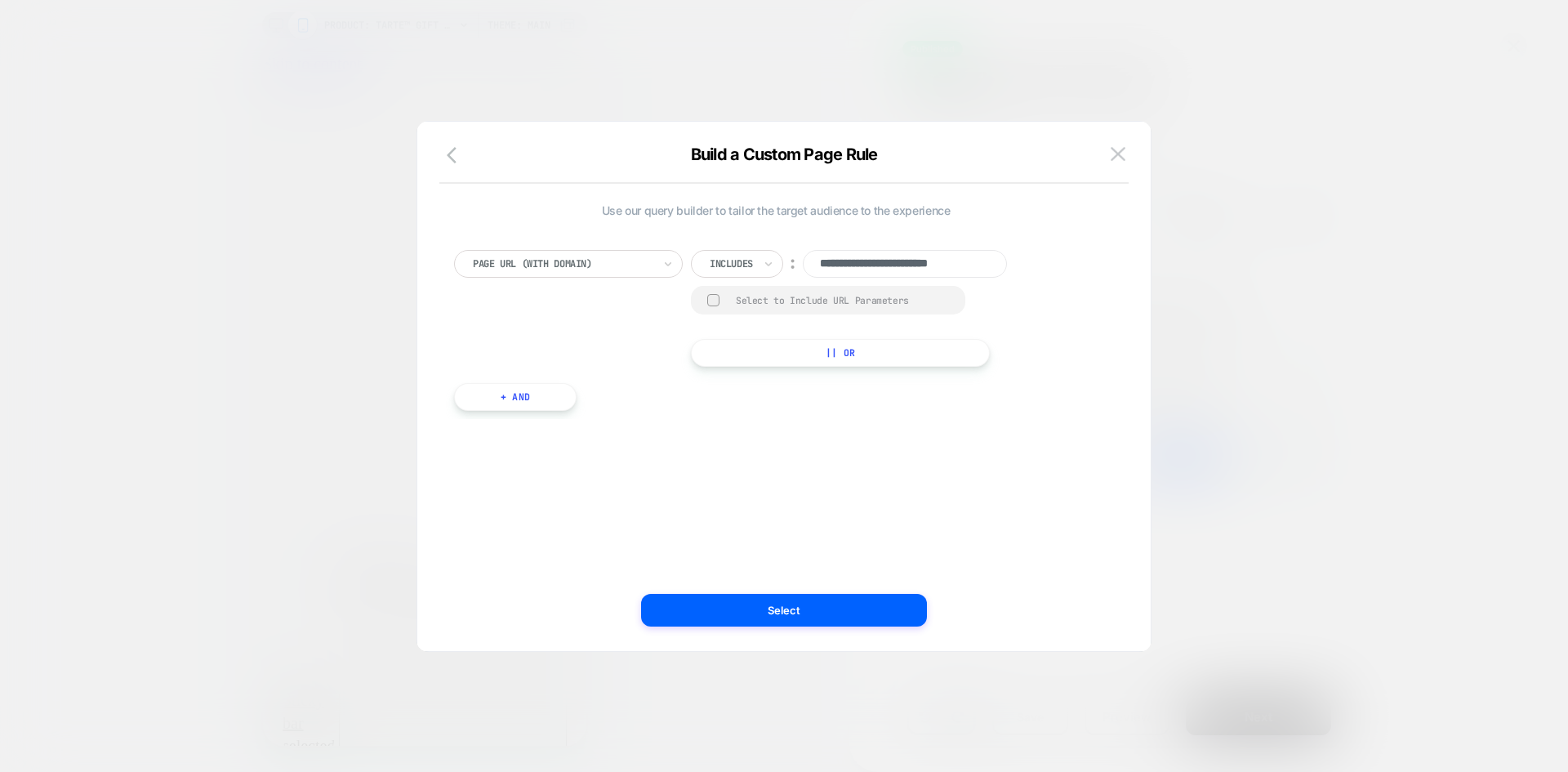
scroll to position [0, 8]
drag, startPoint x: 818, startPoint y: 266, endPoint x: 1211, endPoint y: 278, distance: 393.2
click at [1211, 238] on div "**********" at bounding box center [1110, 210] width 433 height 54
paste input "**********"
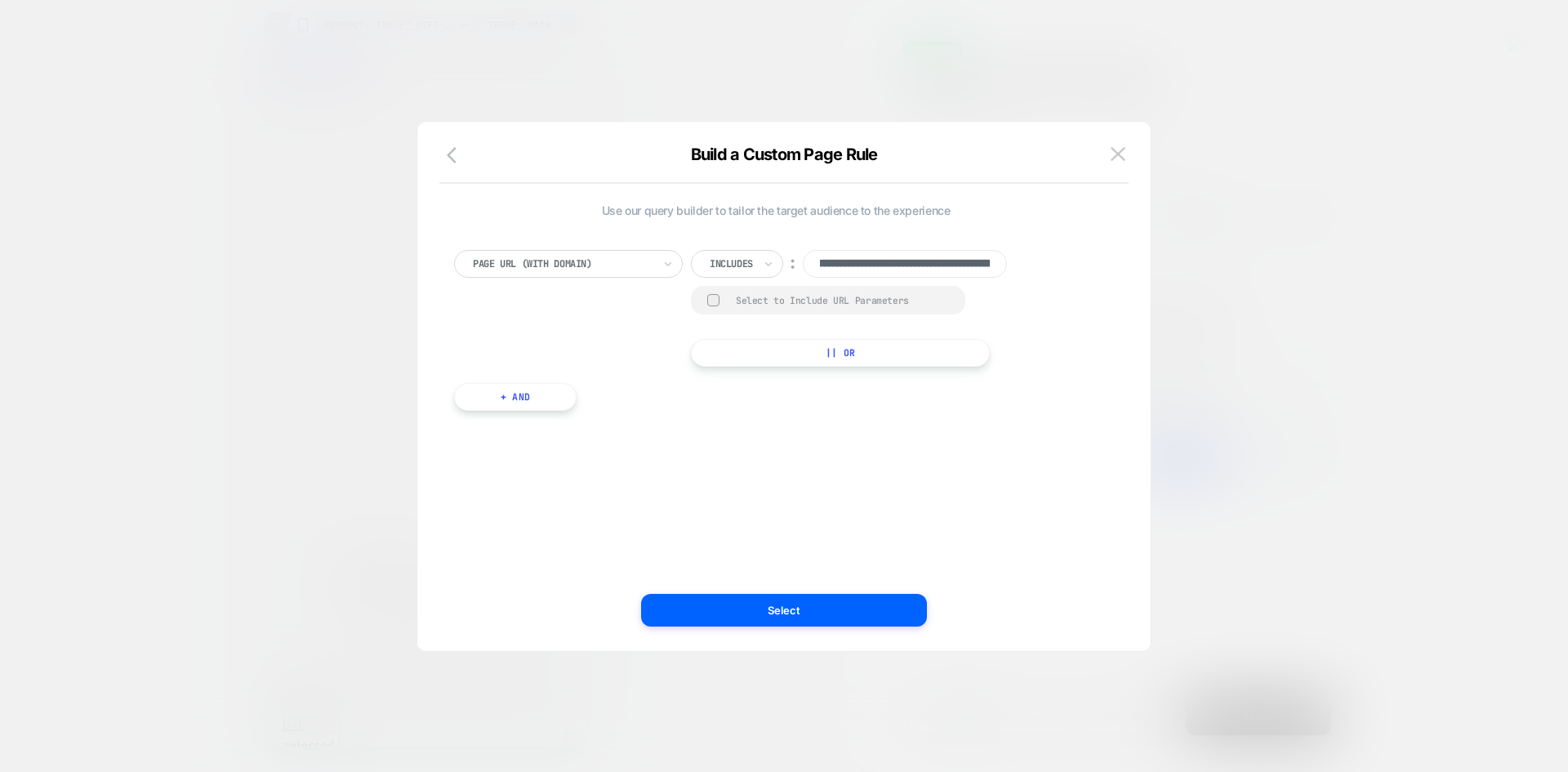
scroll to position [0, 139]
type input "**********"
click at [749, 459] on div "**********" at bounding box center [776, 386] width 685 height 464
click at [777, 603] on button "Select" at bounding box center [784, 610] width 286 height 33
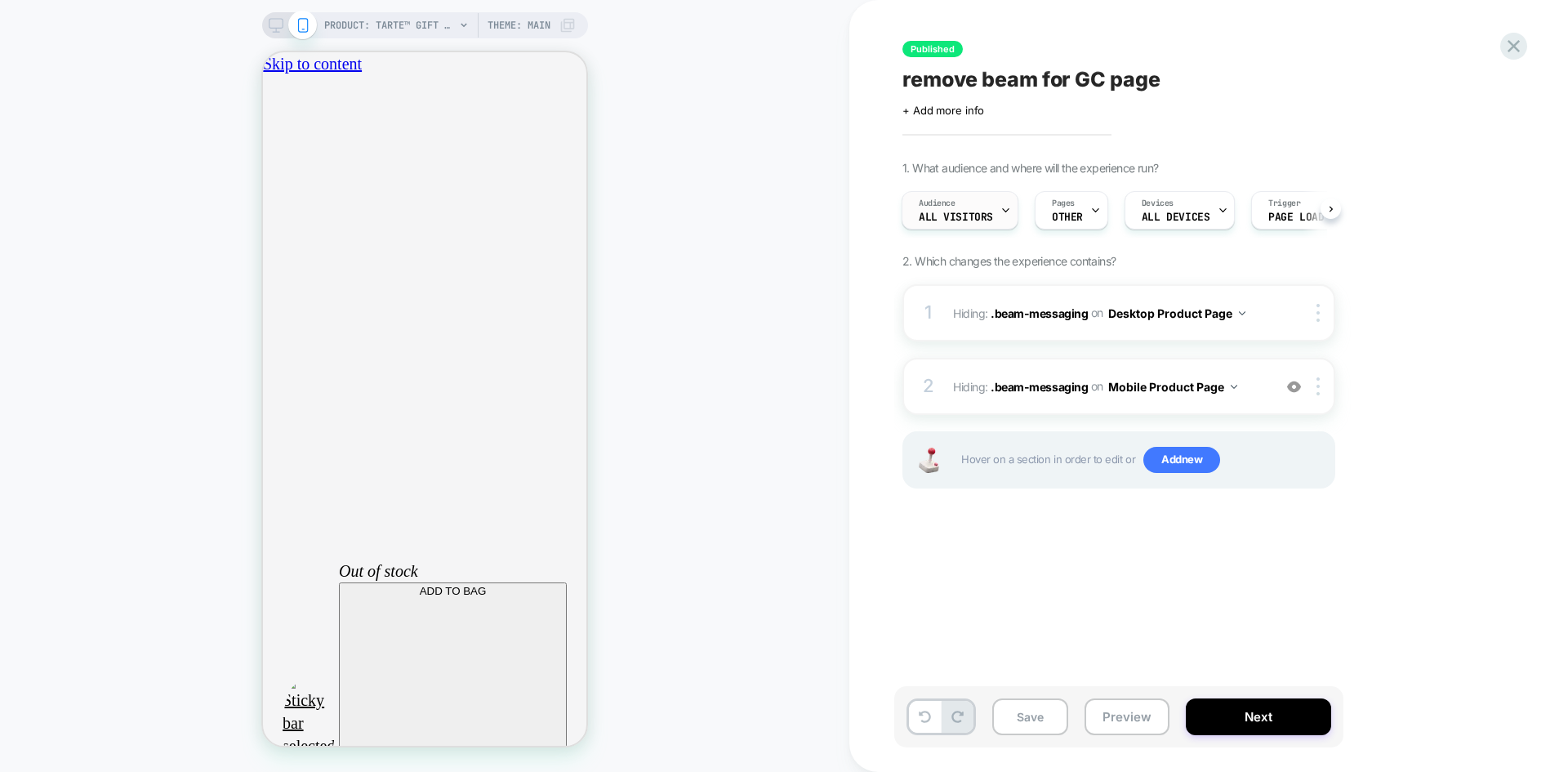
scroll to position [0, 287]
click at [275, 25] on icon at bounding box center [276, 25] width 15 height 15
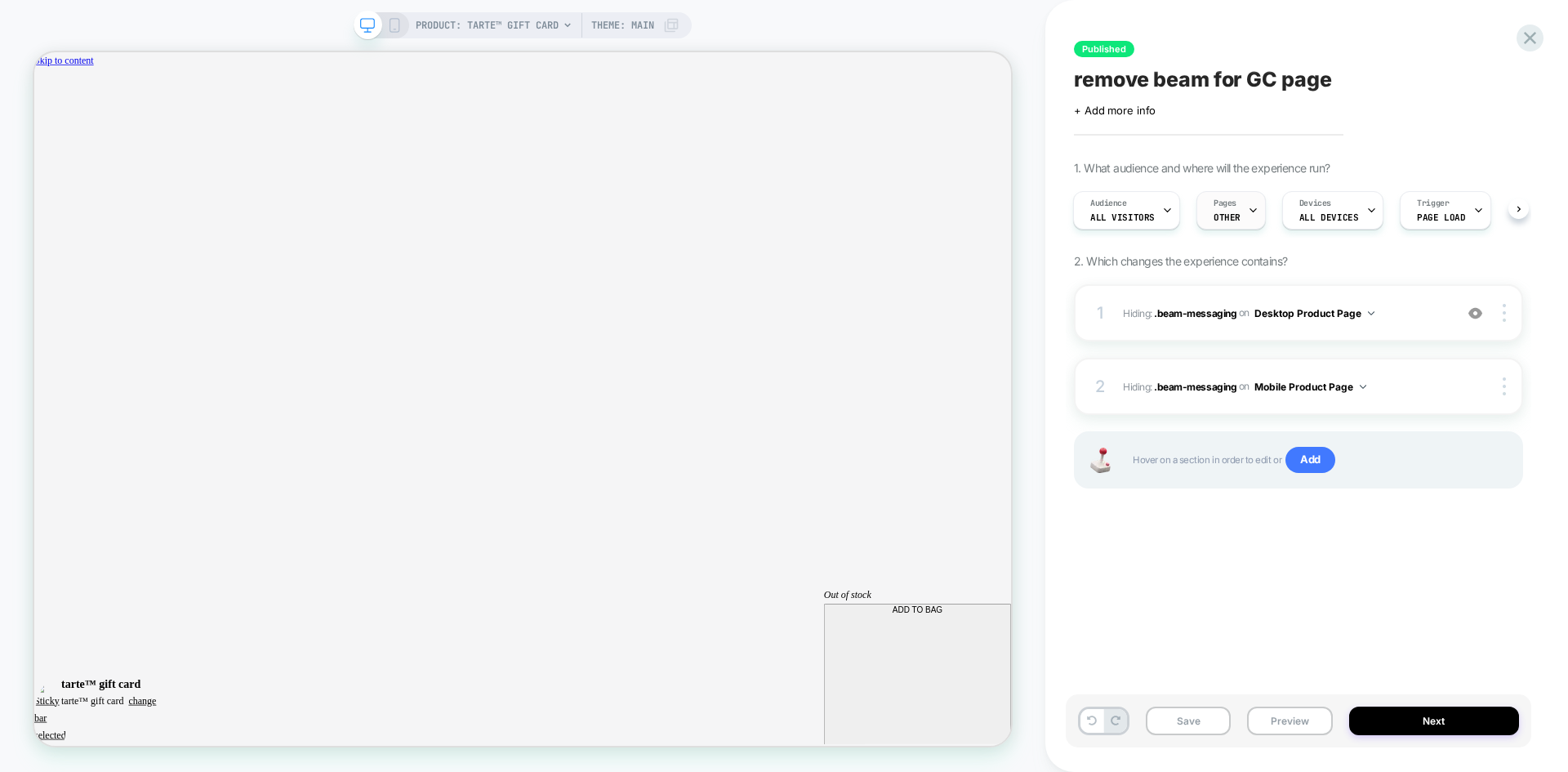
scroll to position [0, 1191]
click at [1248, 217] on div at bounding box center [1252, 209] width 10 height 37
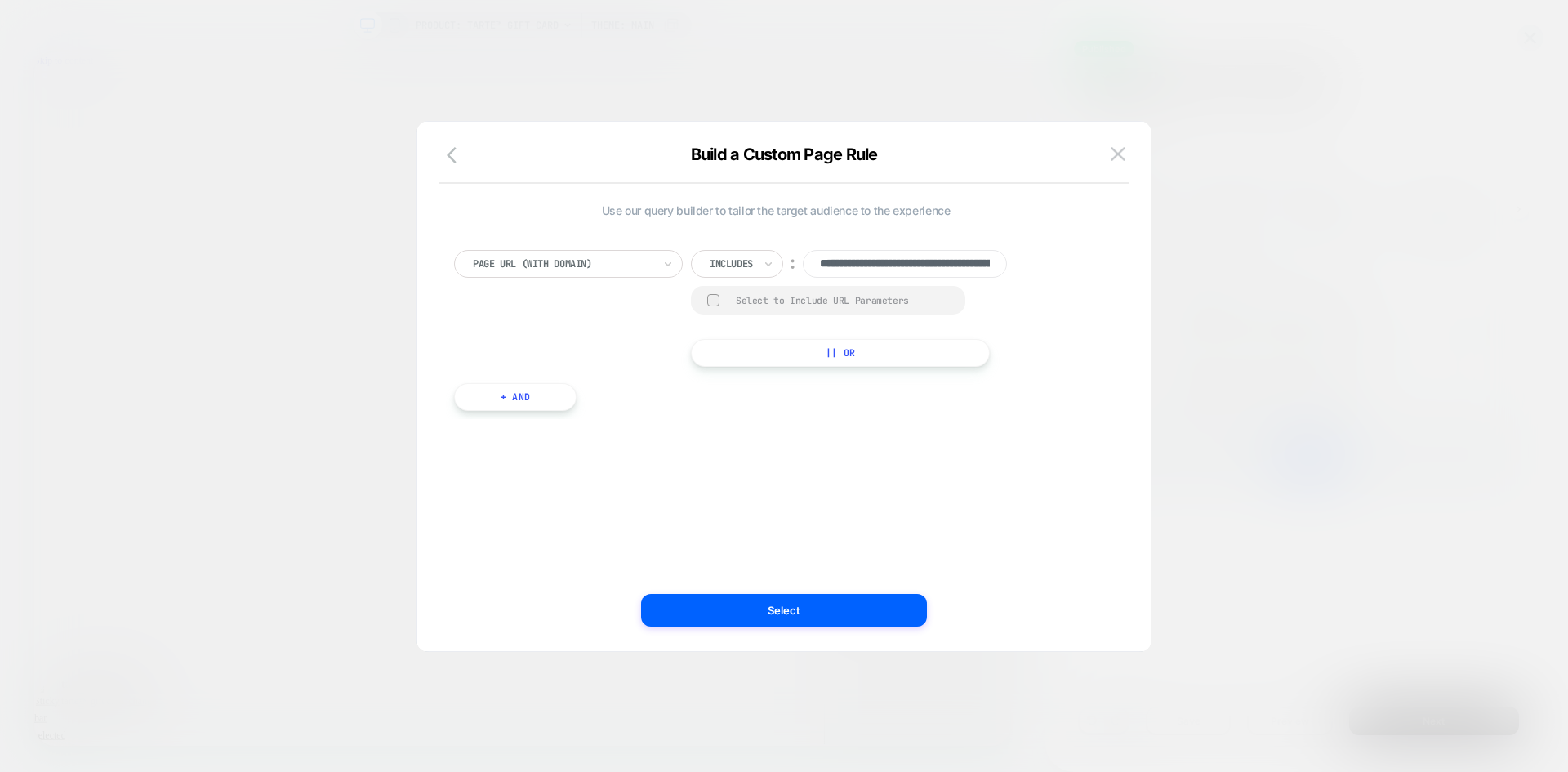
scroll to position [0, 0]
click at [1115, 156] on img at bounding box center [1118, 153] width 15 height 14
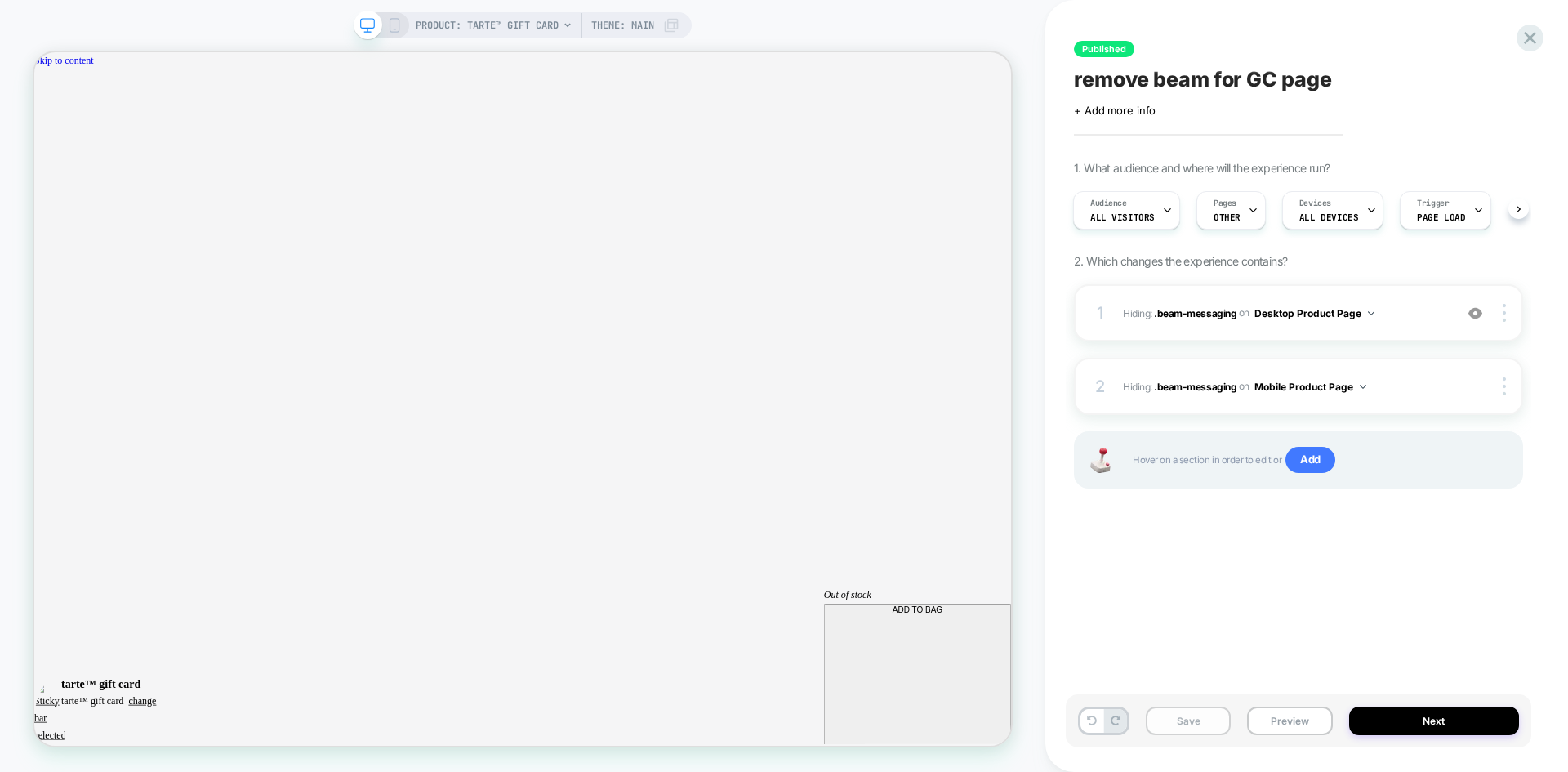
click at [1203, 716] on button "Save" at bounding box center [1188, 720] width 85 height 28
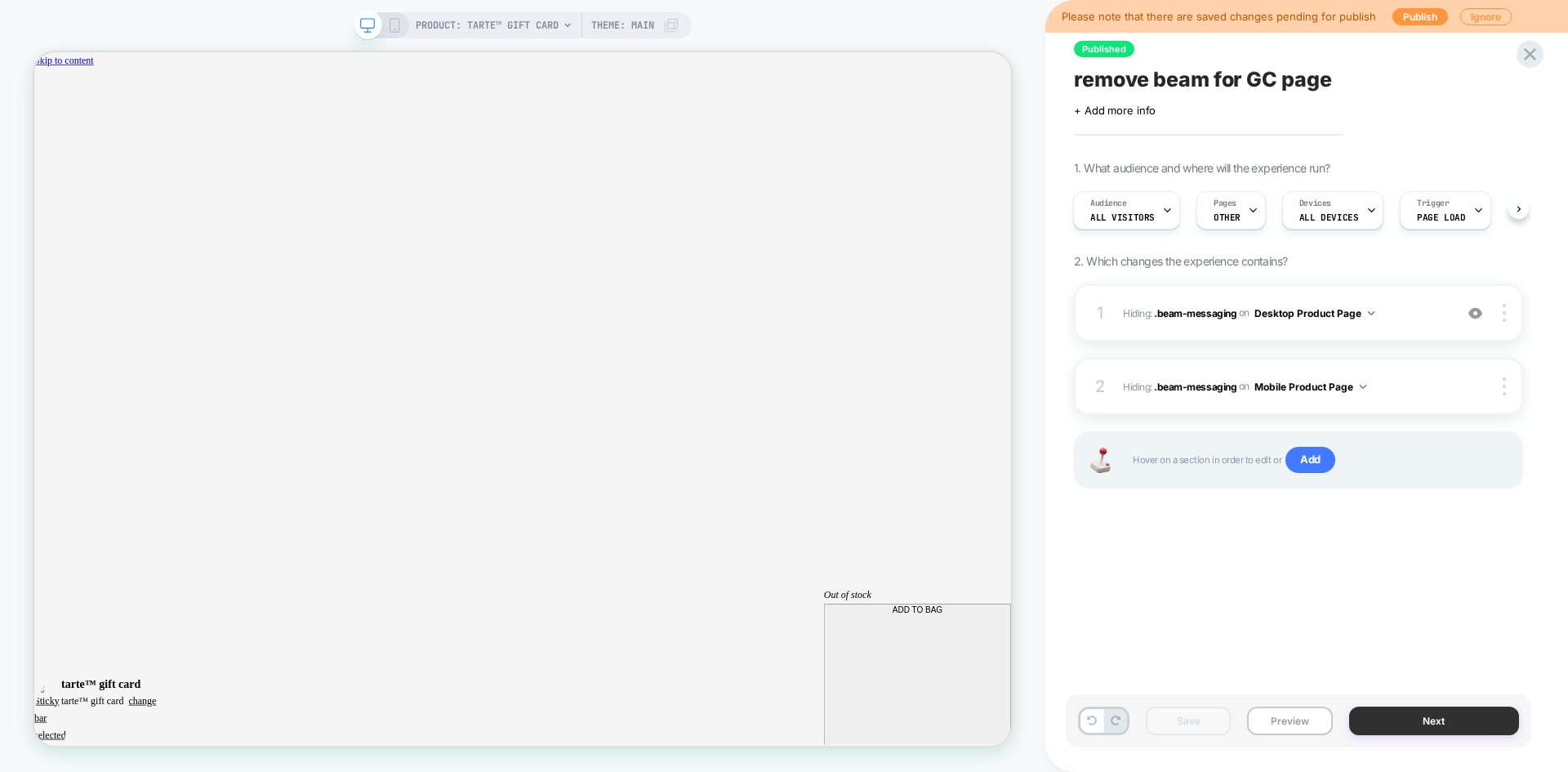
scroll to position [0, 1191]
click at [1406, 719] on button "Next" at bounding box center [1435, 720] width 171 height 28
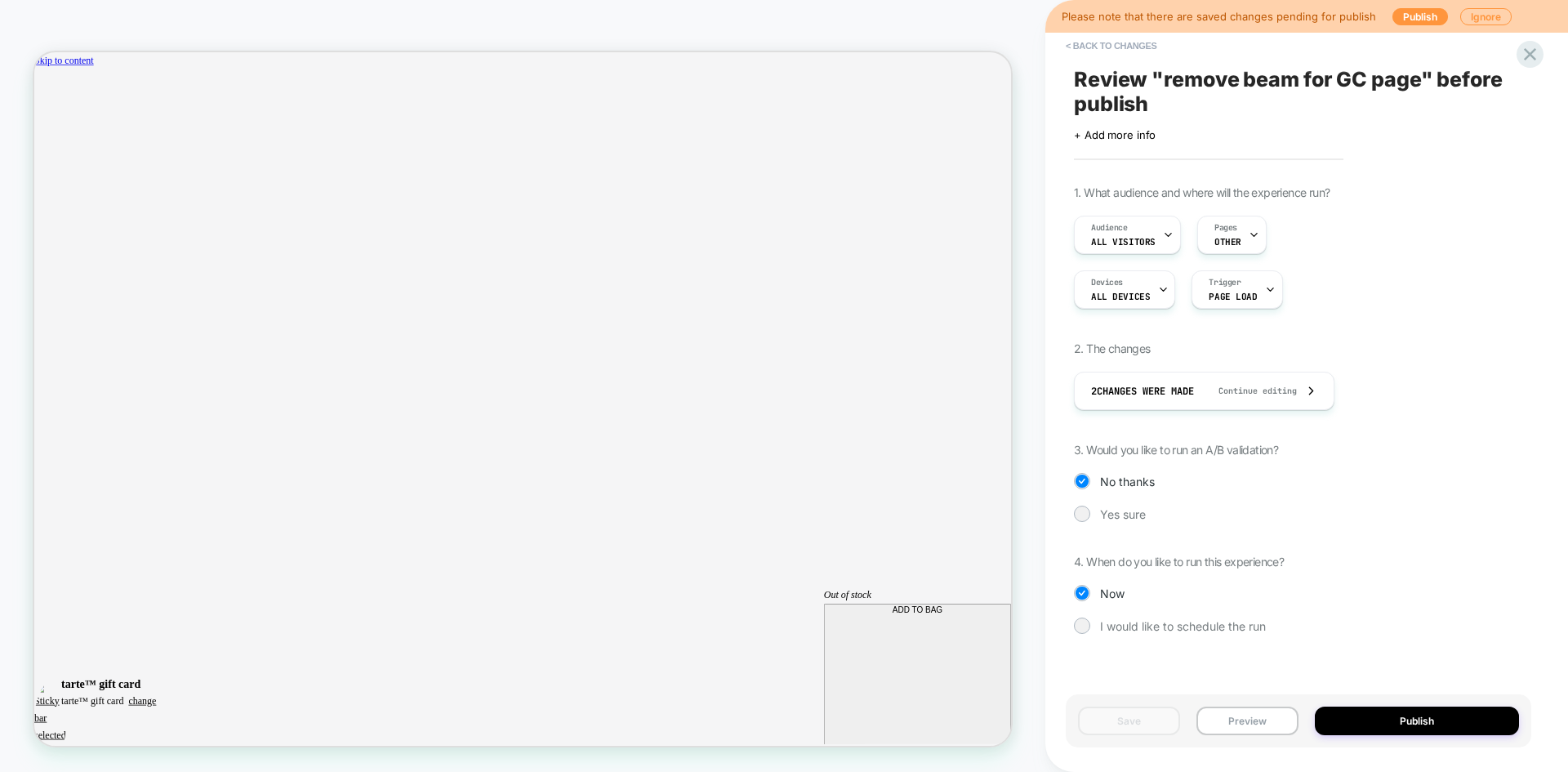
scroll to position [0, 0]
click at [1403, 16] on button "Publish" at bounding box center [1420, 17] width 55 height 17
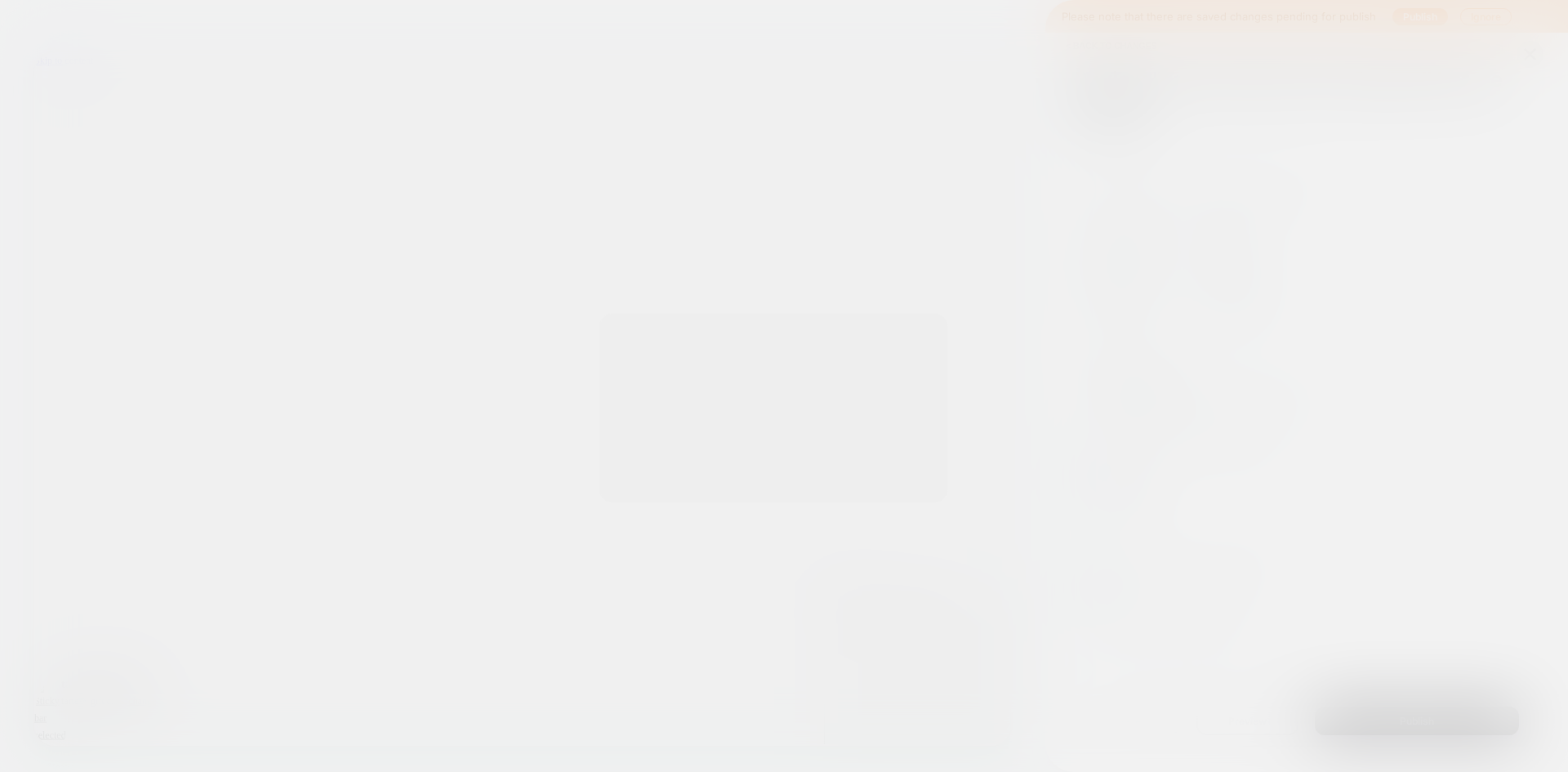
scroll to position [0, 1191]
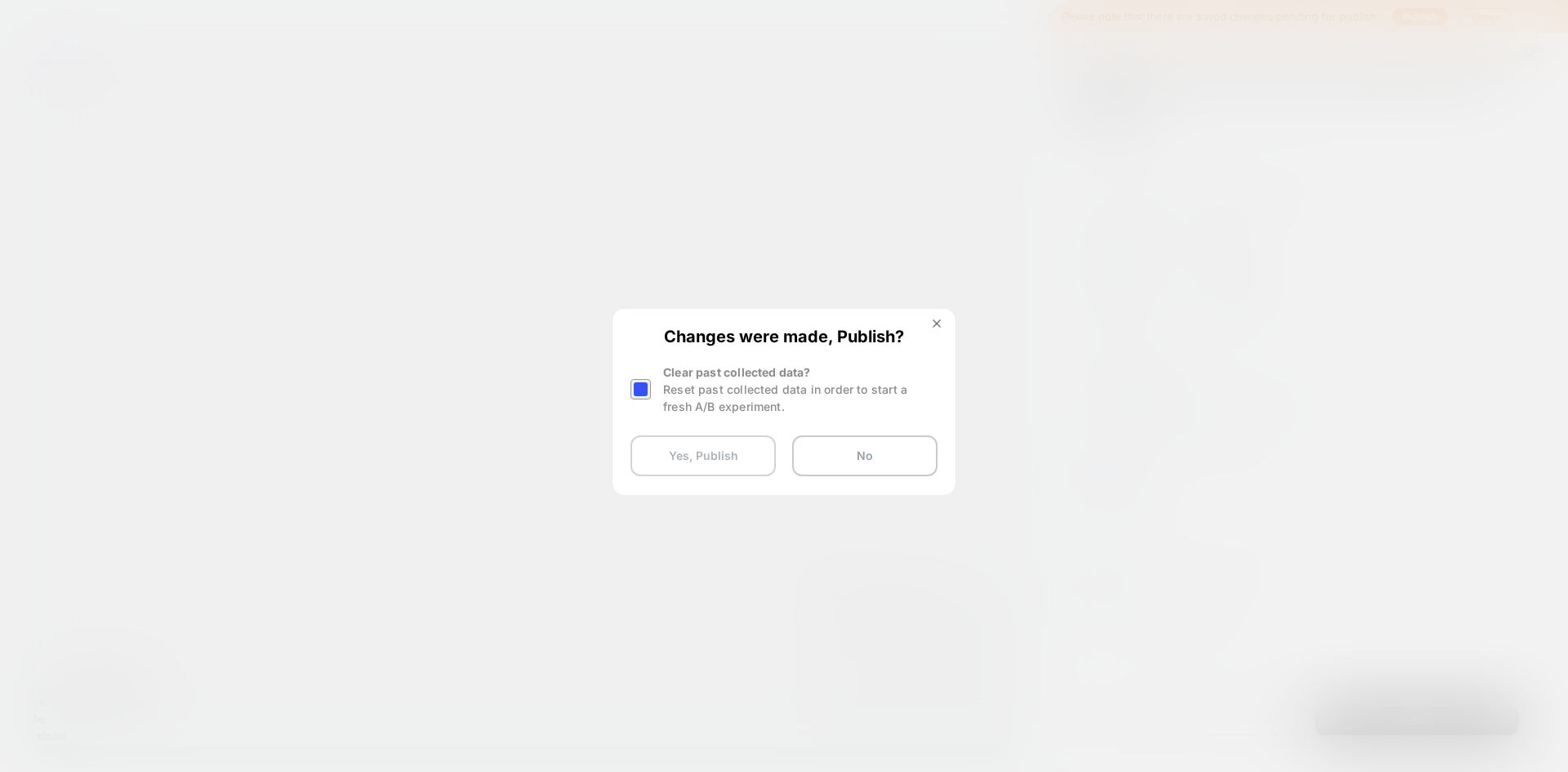
click at [694, 461] on button "Yes, Publish" at bounding box center [703, 455] width 146 height 40
